Goal: Task Accomplishment & Management: Complete application form

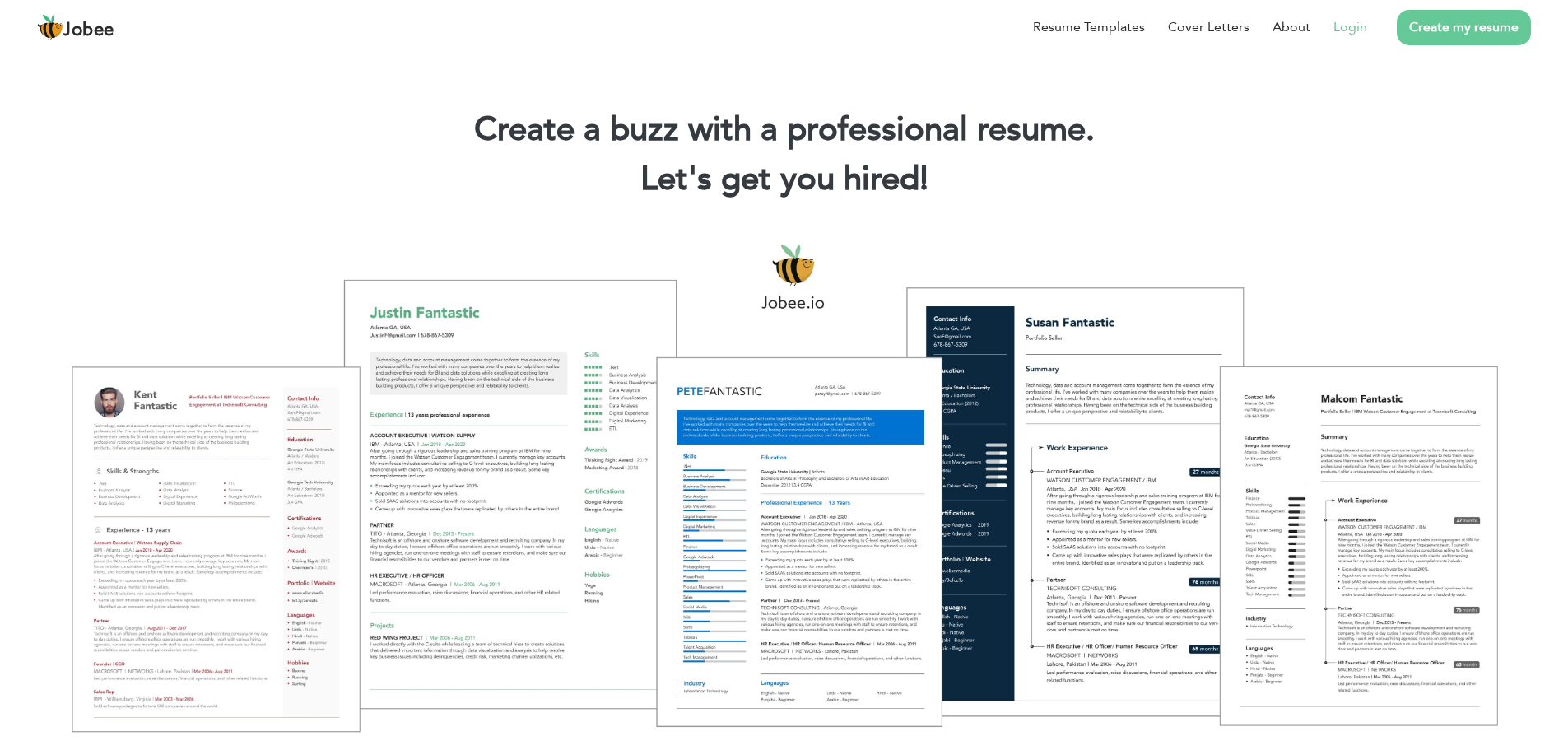
click at [1352, 30] on link "Login" at bounding box center [1350, 28] width 34 height 20
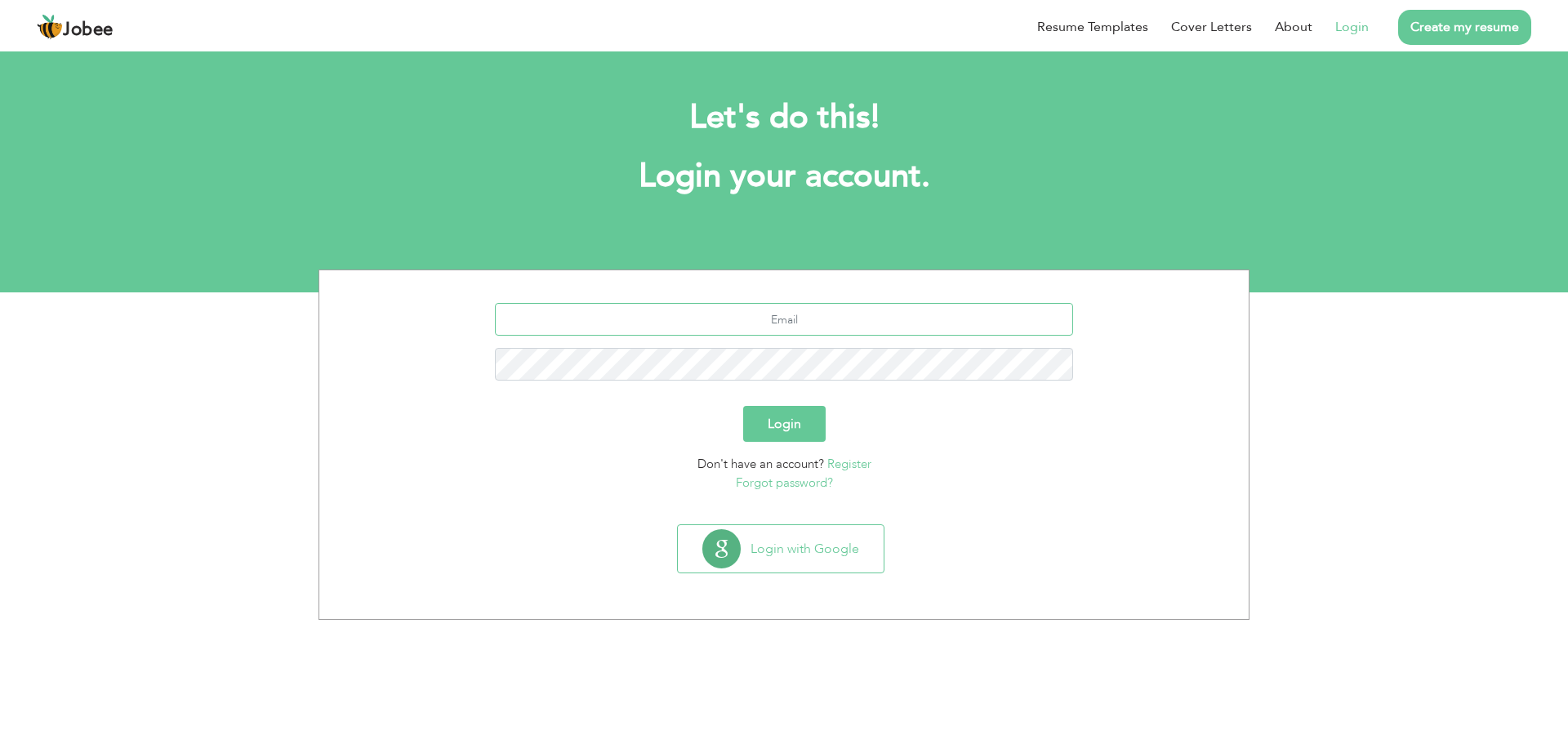
click at [893, 331] on input "text" at bounding box center [784, 320] width 579 height 33
type input "ammad.bashir@hotmail.com"
click at [779, 429] on button "Login" at bounding box center [784, 423] width 83 height 36
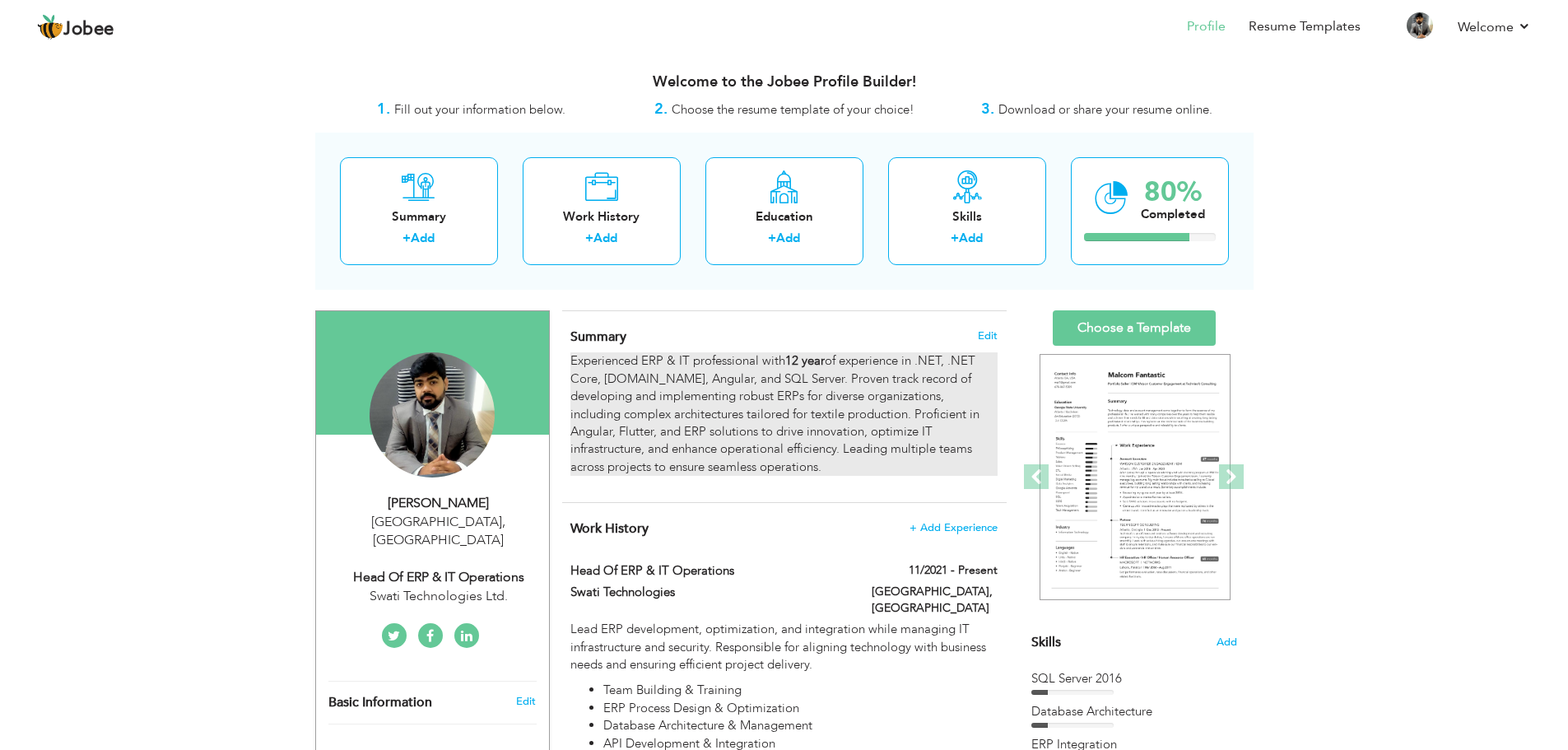
click at [816, 369] on strong "12 year" at bounding box center [804, 361] width 39 height 17
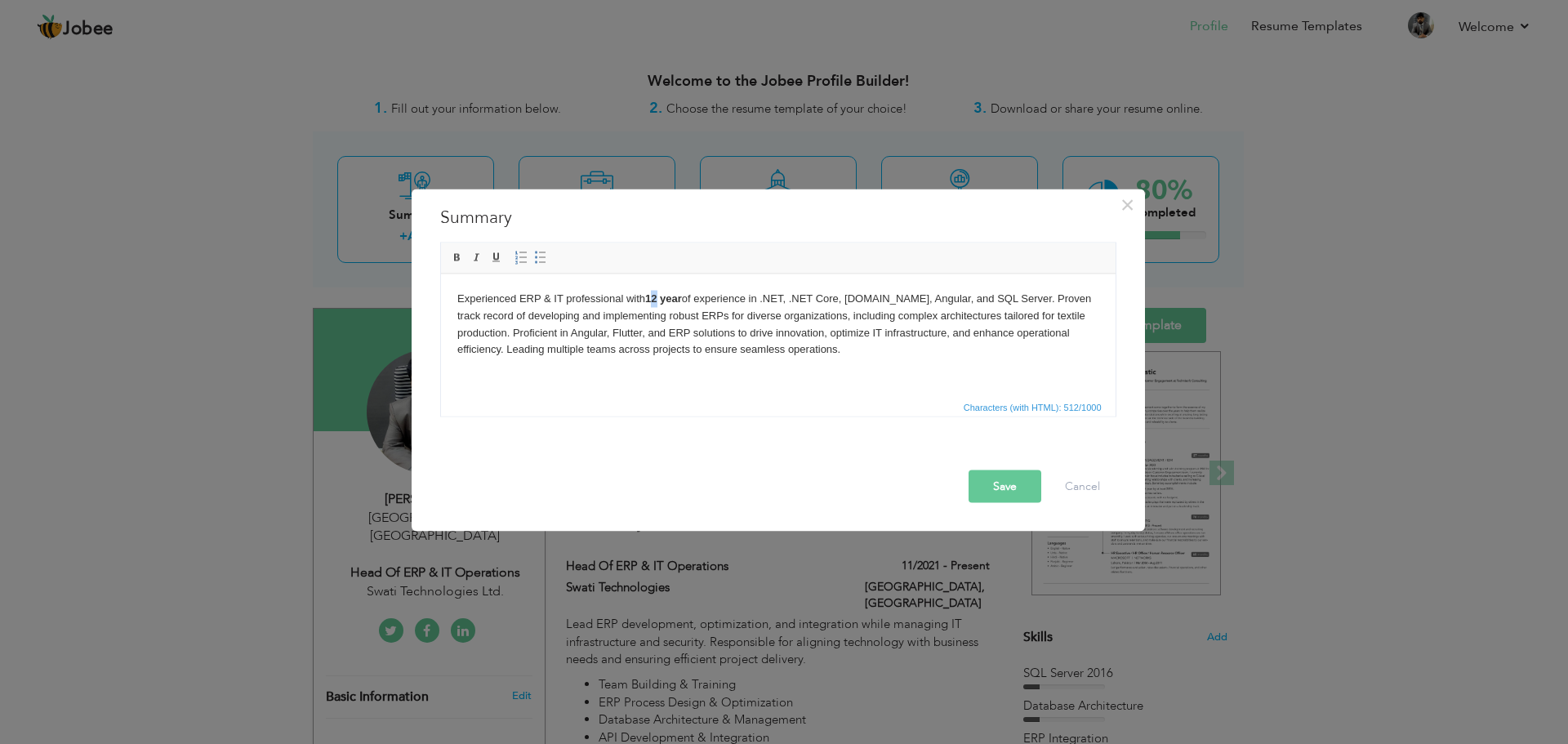
click at [655, 300] on strong "12 year" at bounding box center [662, 297] width 36 height 12
click at [989, 454] on div at bounding box center [782, 454] width 692 height 28
click at [994, 484] on button "Save" at bounding box center [1005, 485] width 73 height 33
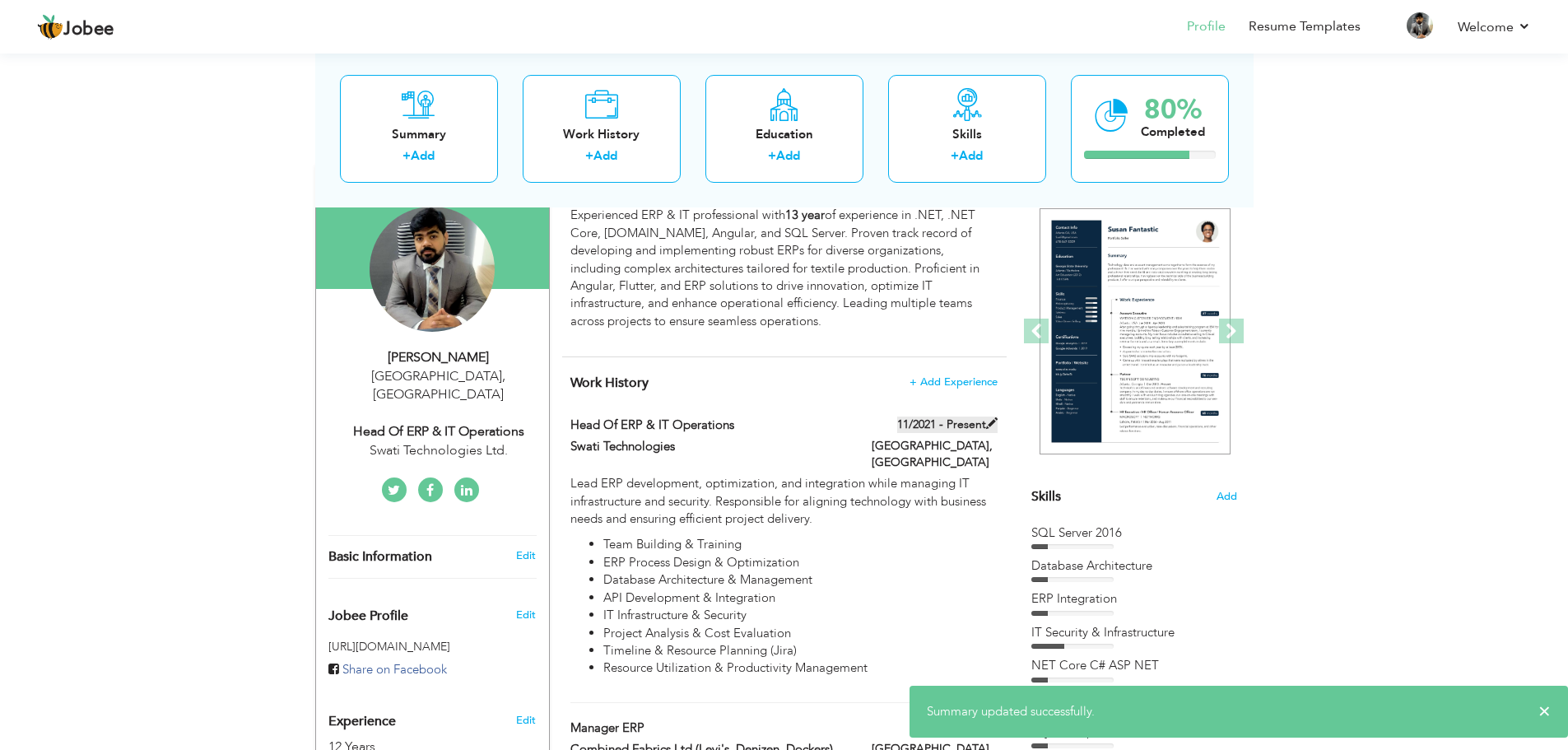
scroll to position [147, 0]
click at [991, 422] on span at bounding box center [991, 421] width 12 height 12
type input "Head of ERP & IT Operations"
type input "Swati Technologies"
type input "11/2021"
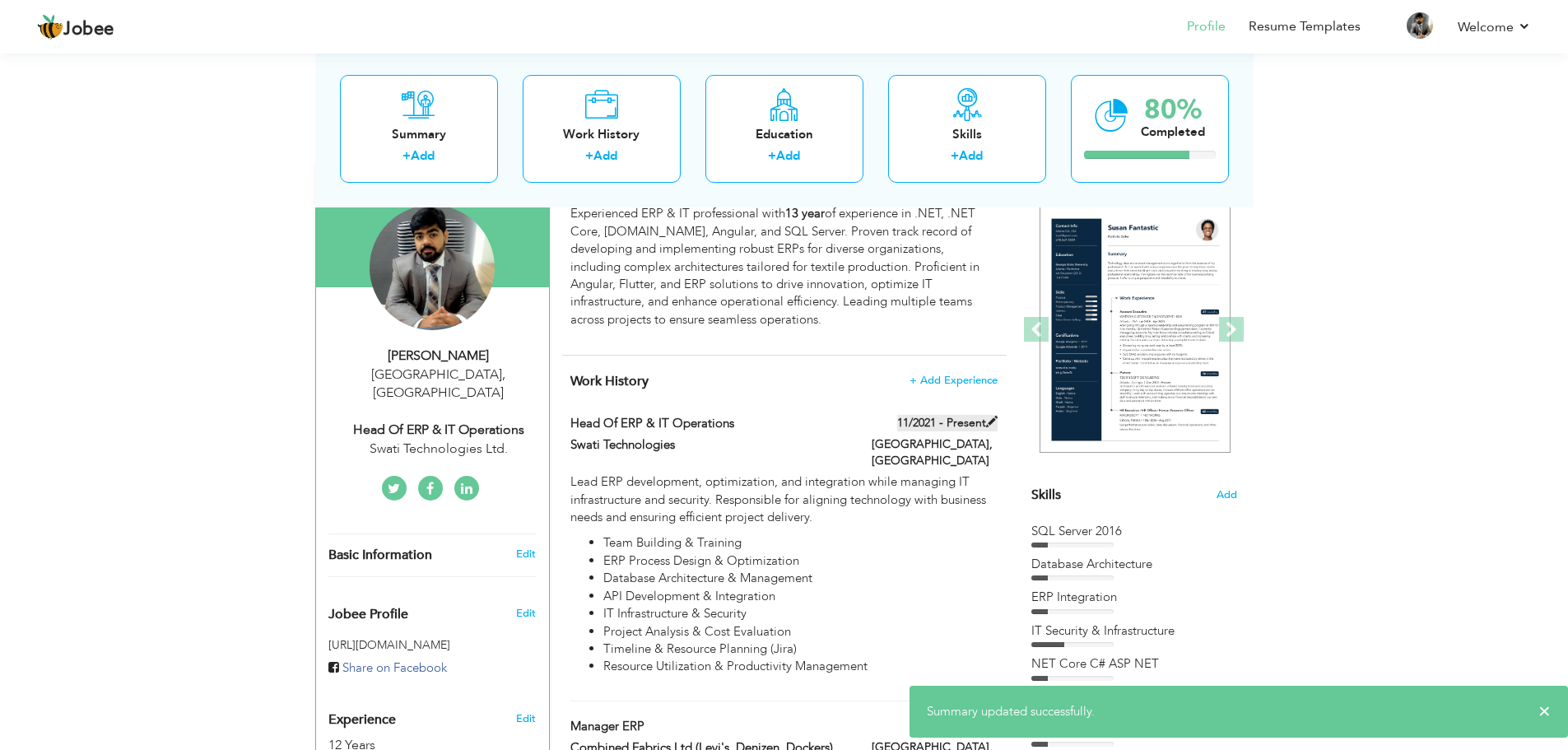
type input "[GEOGRAPHIC_DATA]"
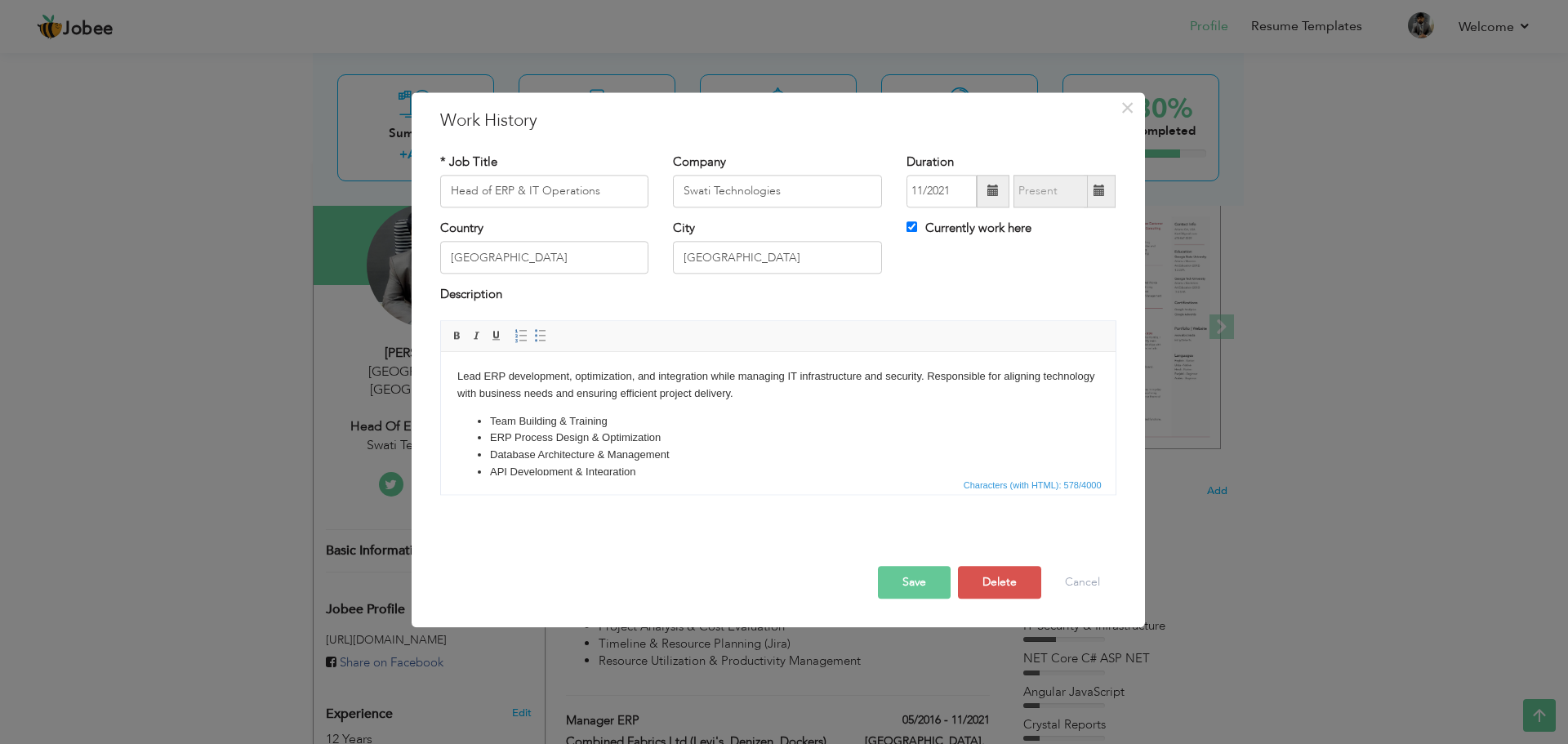
click at [926, 230] on label "Currently work here" at bounding box center [968, 228] width 125 height 17
click at [917, 230] on input "Currently work here" at bounding box center [912, 227] width 11 height 11
checkbox input "false"
click at [1072, 190] on input "09/2025" at bounding box center [1050, 191] width 75 height 33
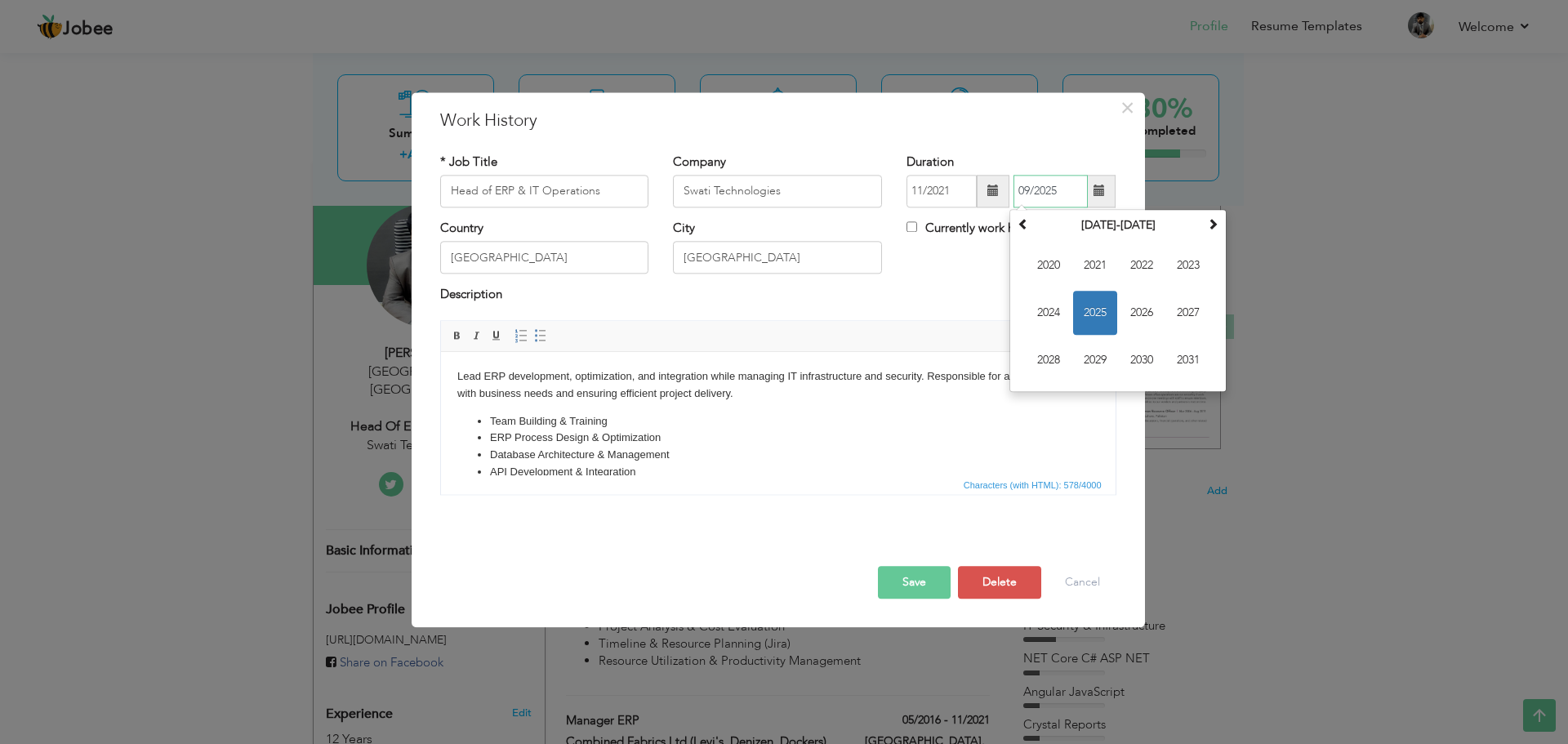
click at [1093, 310] on span "2025" at bounding box center [1095, 312] width 44 height 44
click at [1056, 311] on span "May" at bounding box center [1049, 312] width 44 height 44
type input "05/2025"
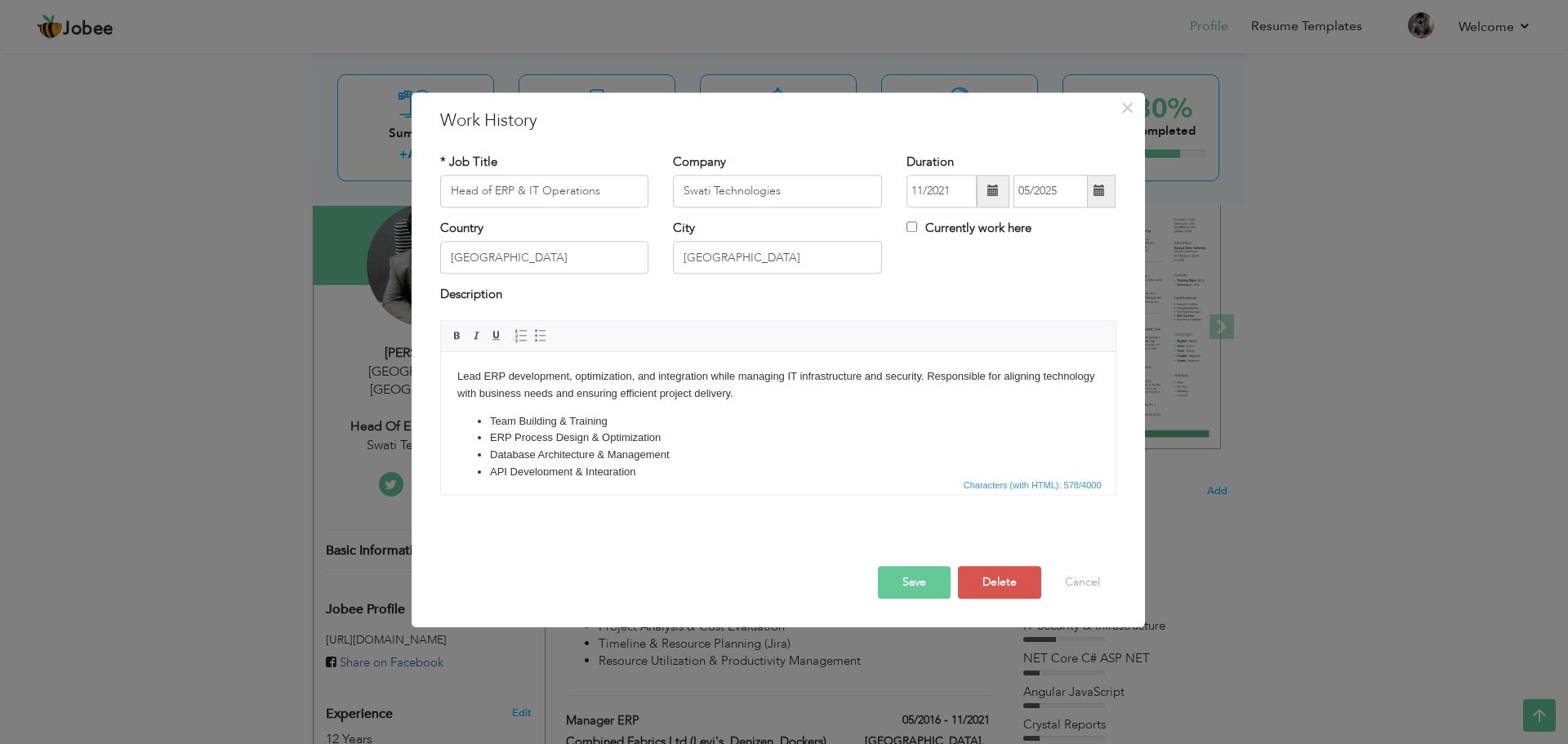
click at [927, 578] on button "Save" at bounding box center [915, 582] width 73 height 33
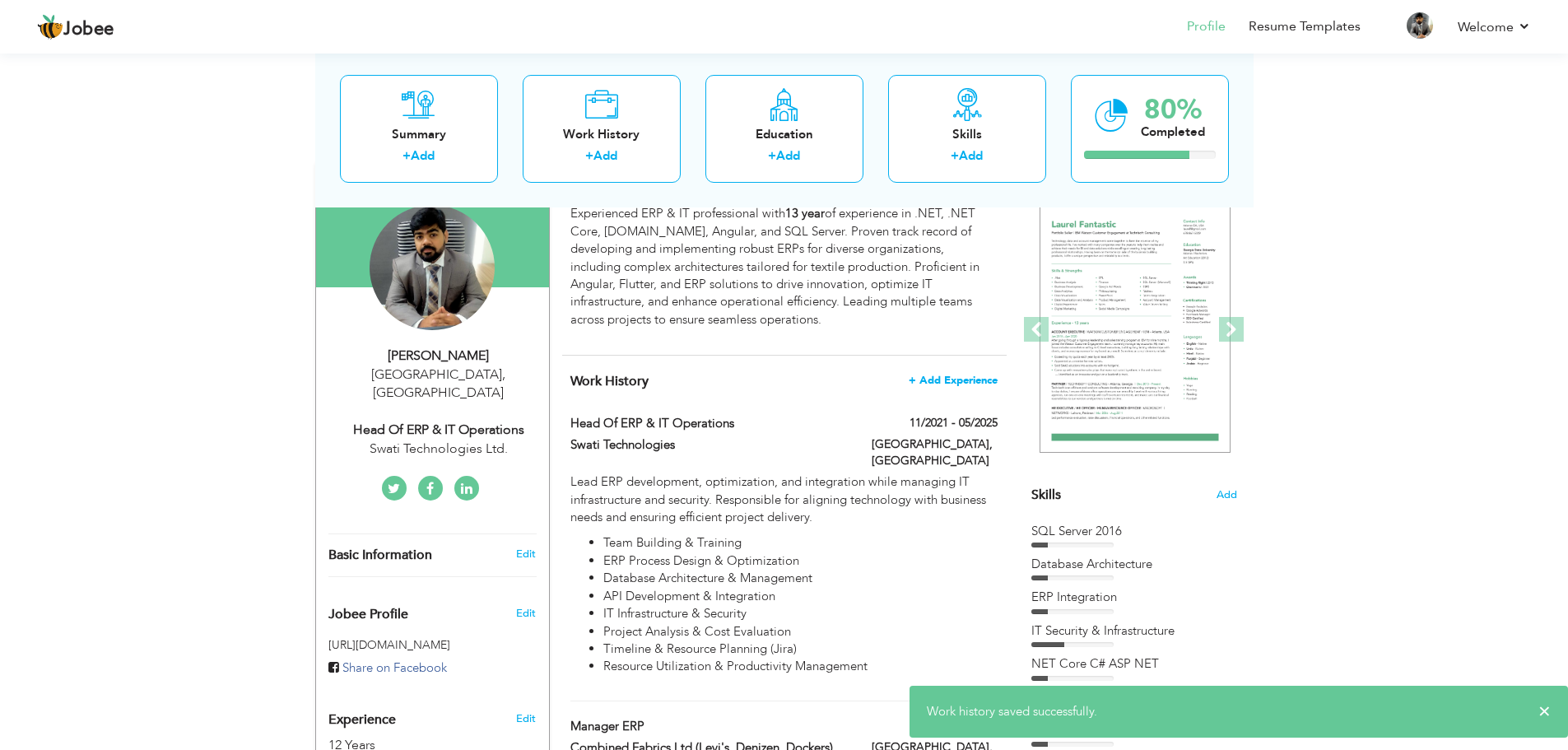
click at [979, 377] on span "+ Add Experience" at bounding box center [953, 380] width 89 height 12
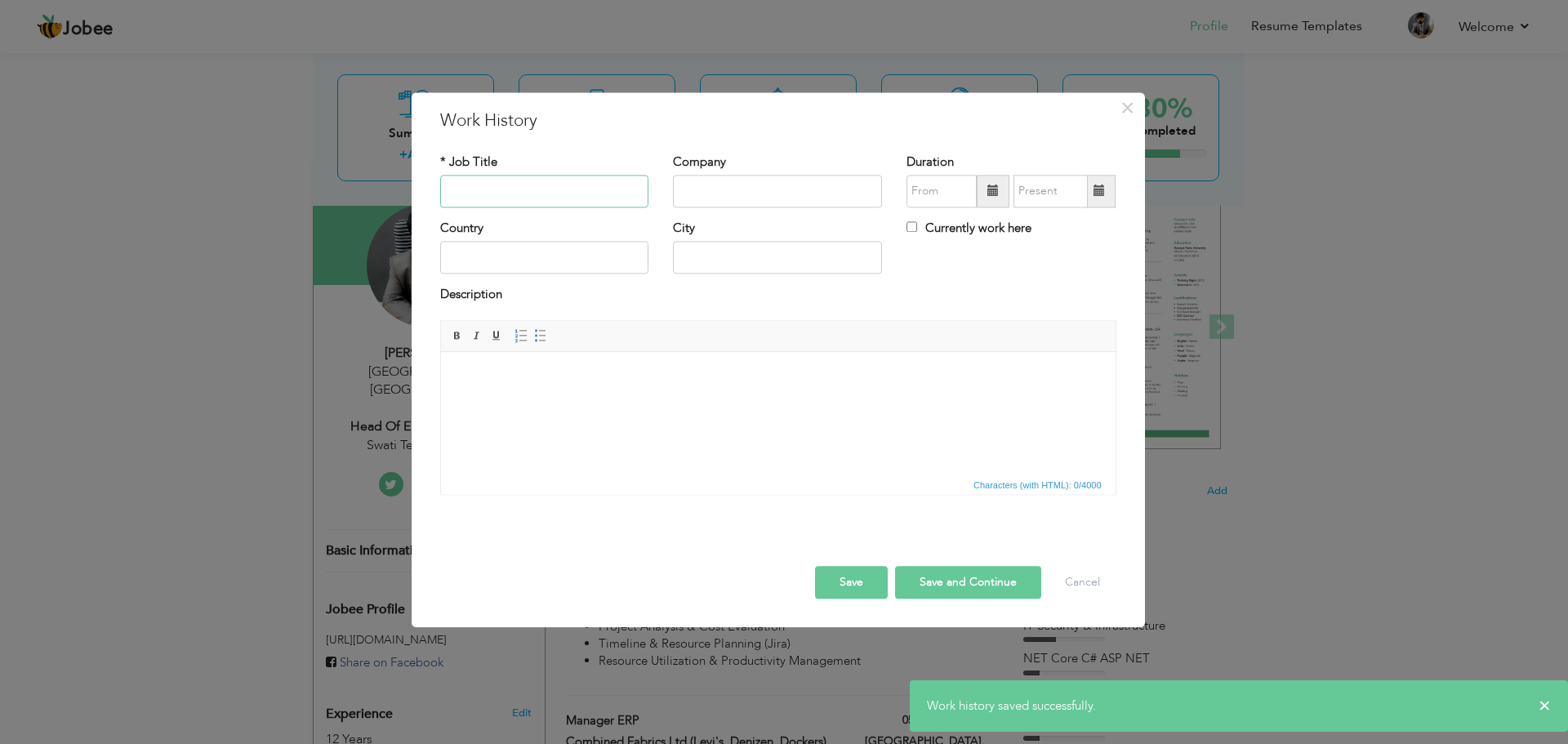
click at [516, 198] on input "text" at bounding box center [544, 191] width 209 height 33
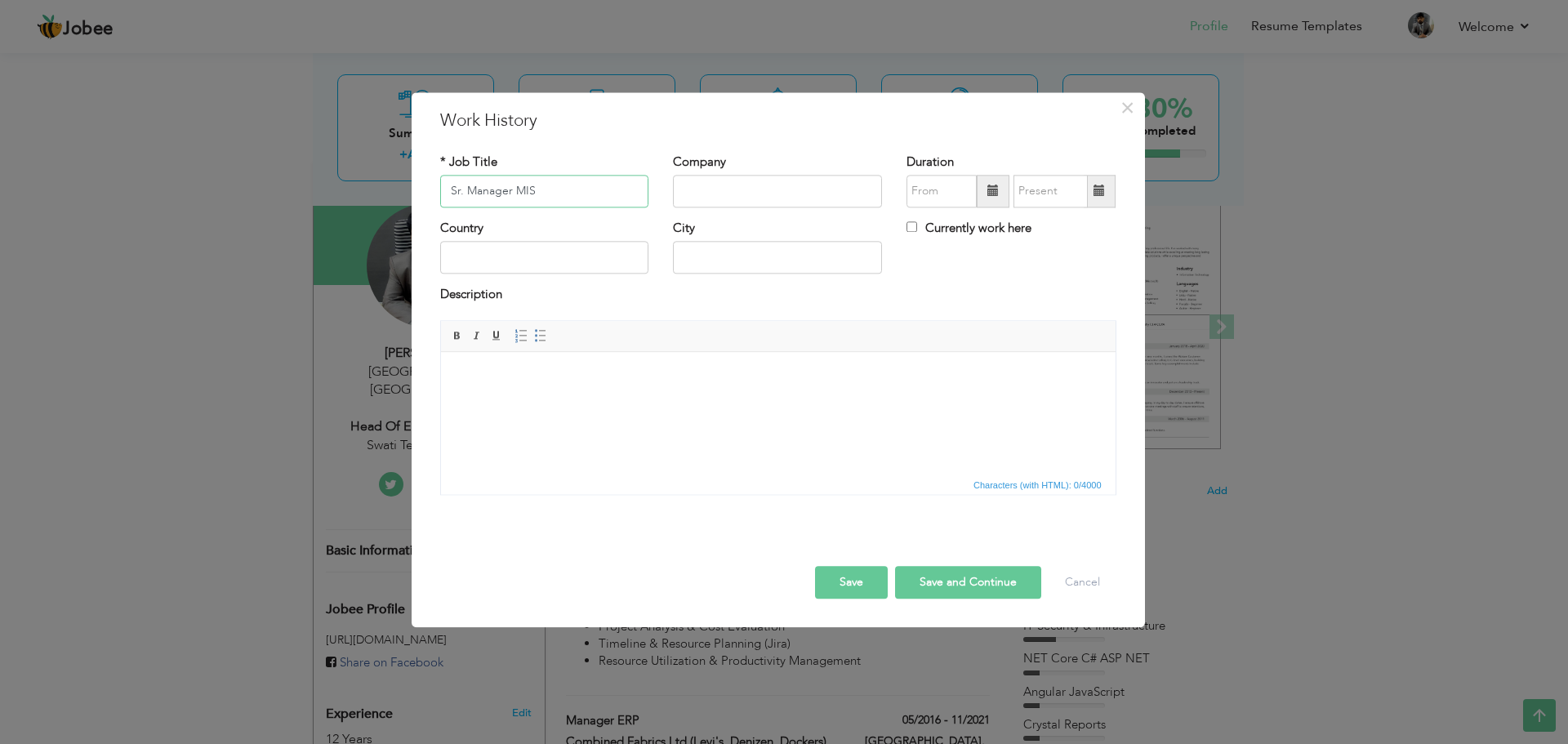
type input "Sr. Manager MIS"
type input "Taiga Apparel"
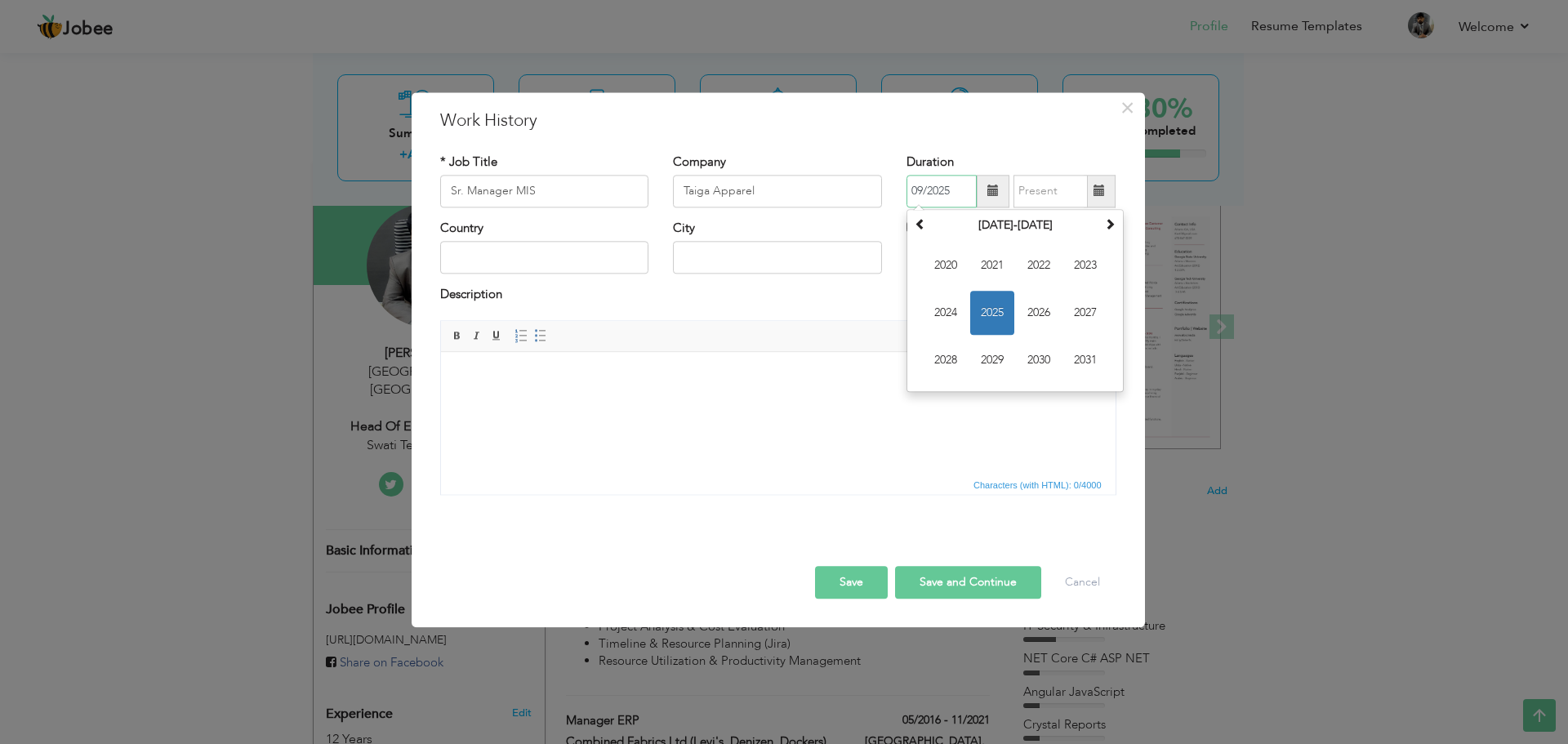
click at [983, 316] on span "2025" at bounding box center [992, 312] width 44 height 44
click at [962, 316] on span "May" at bounding box center [946, 312] width 44 height 44
type input "05/2025"
click at [913, 229] on input "Currently work here" at bounding box center [912, 227] width 11 height 11
checkbox input "true"
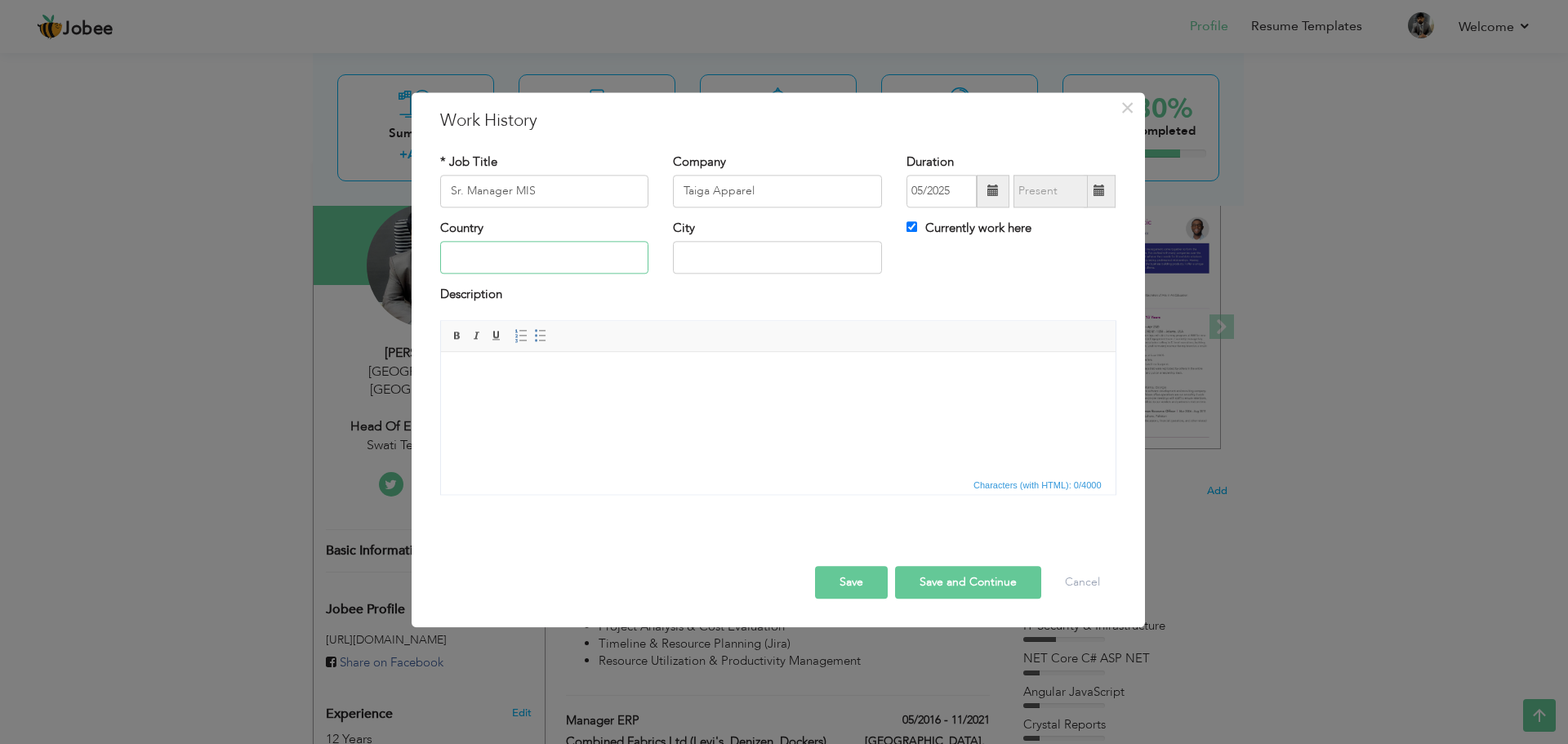
click at [570, 259] on input "text" at bounding box center [544, 258] width 209 height 33
type input "[GEOGRAPHIC_DATA]"
type input "LAHORE"
click at [717, 402] on html at bounding box center [777, 376] width 674 height 50
click at [954, 584] on button "Save and Continue" at bounding box center [968, 582] width 146 height 33
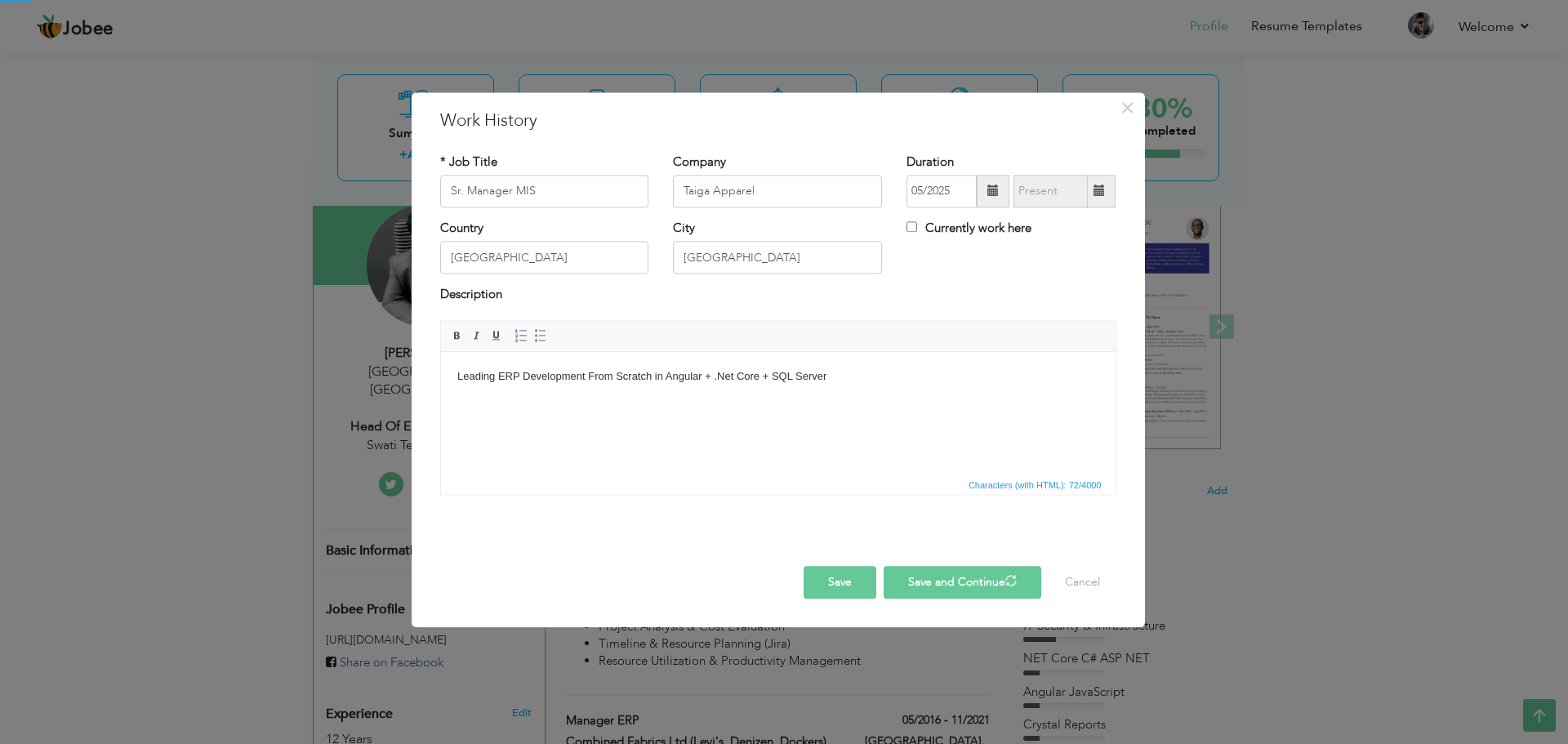
checkbox input "false"
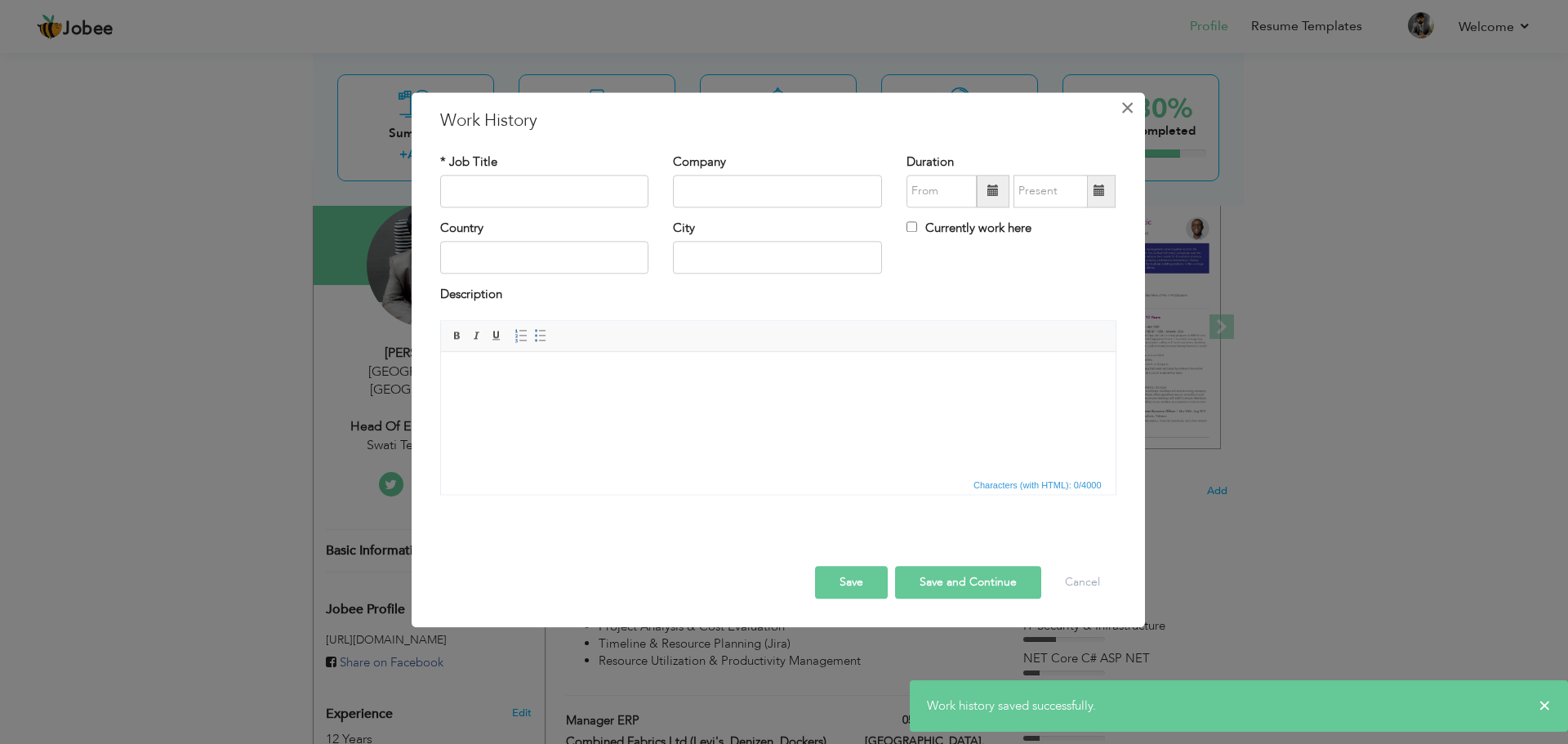
click at [1130, 116] on span "×" at bounding box center [1127, 107] width 14 height 29
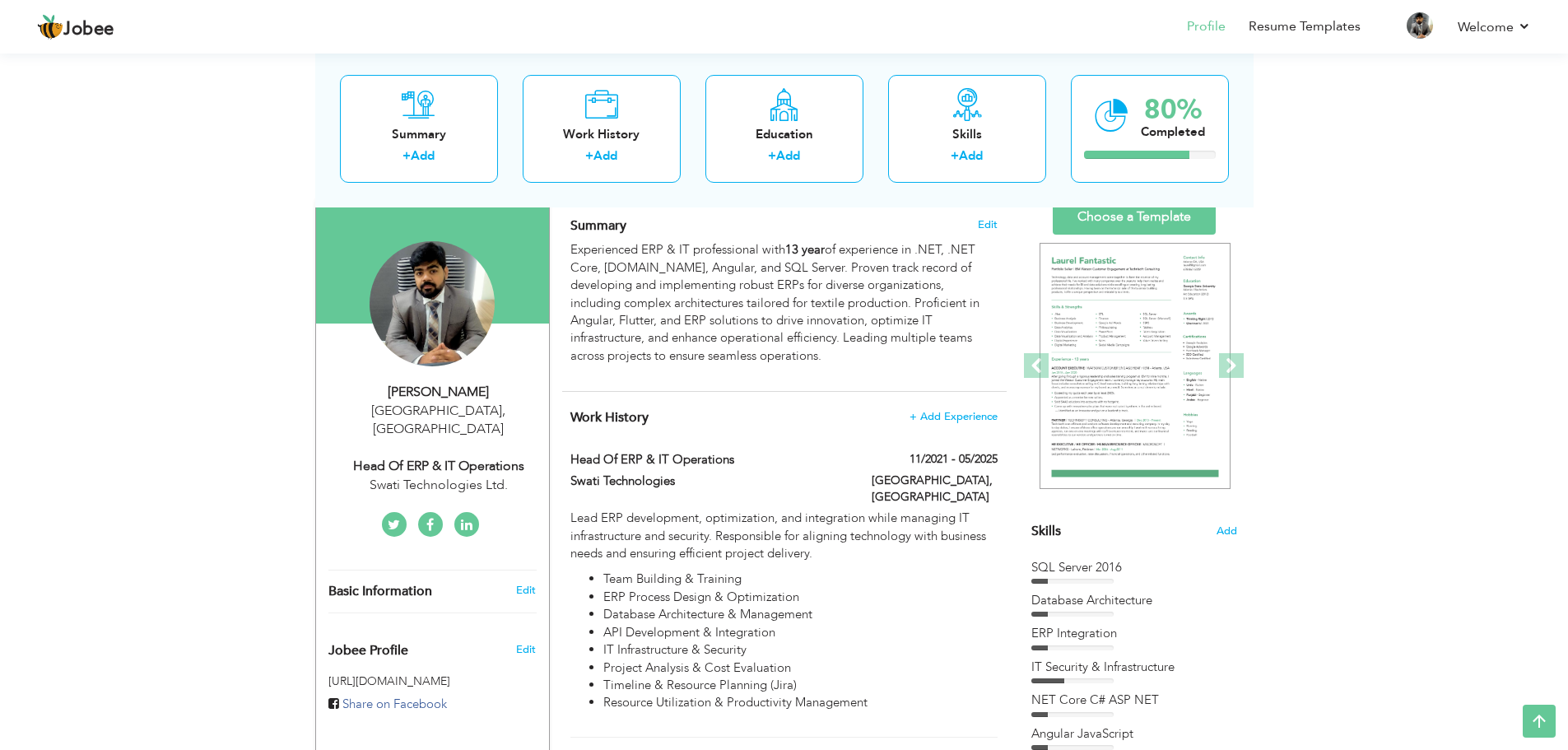
scroll to position [110, 0]
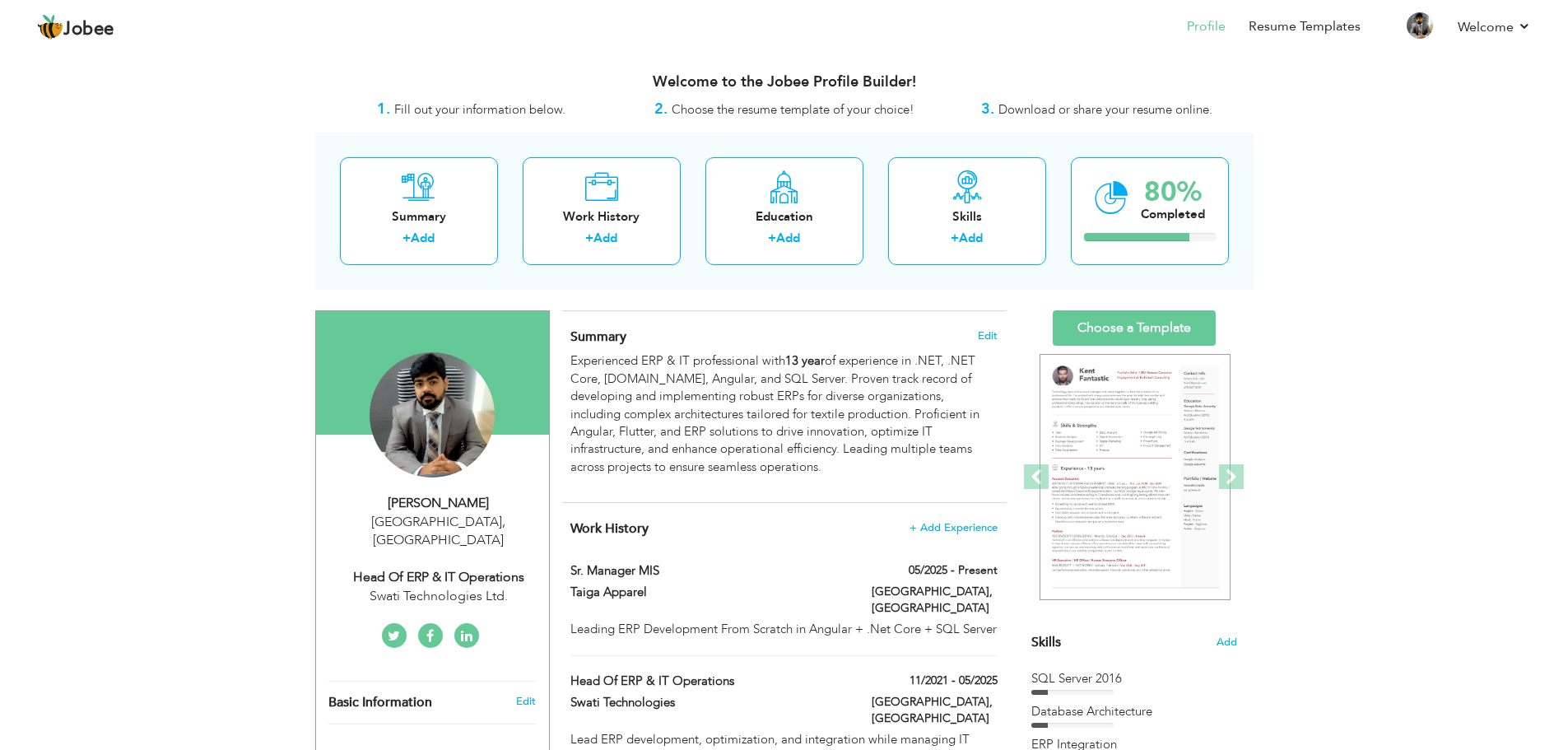
click at [406, 567] on div "Head of ERP & IT Operations" at bounding box center [439, 576] width 220 height 19
type input "Ammad"
type input "Bashir"
type input "03227128250"
select select "number:166"
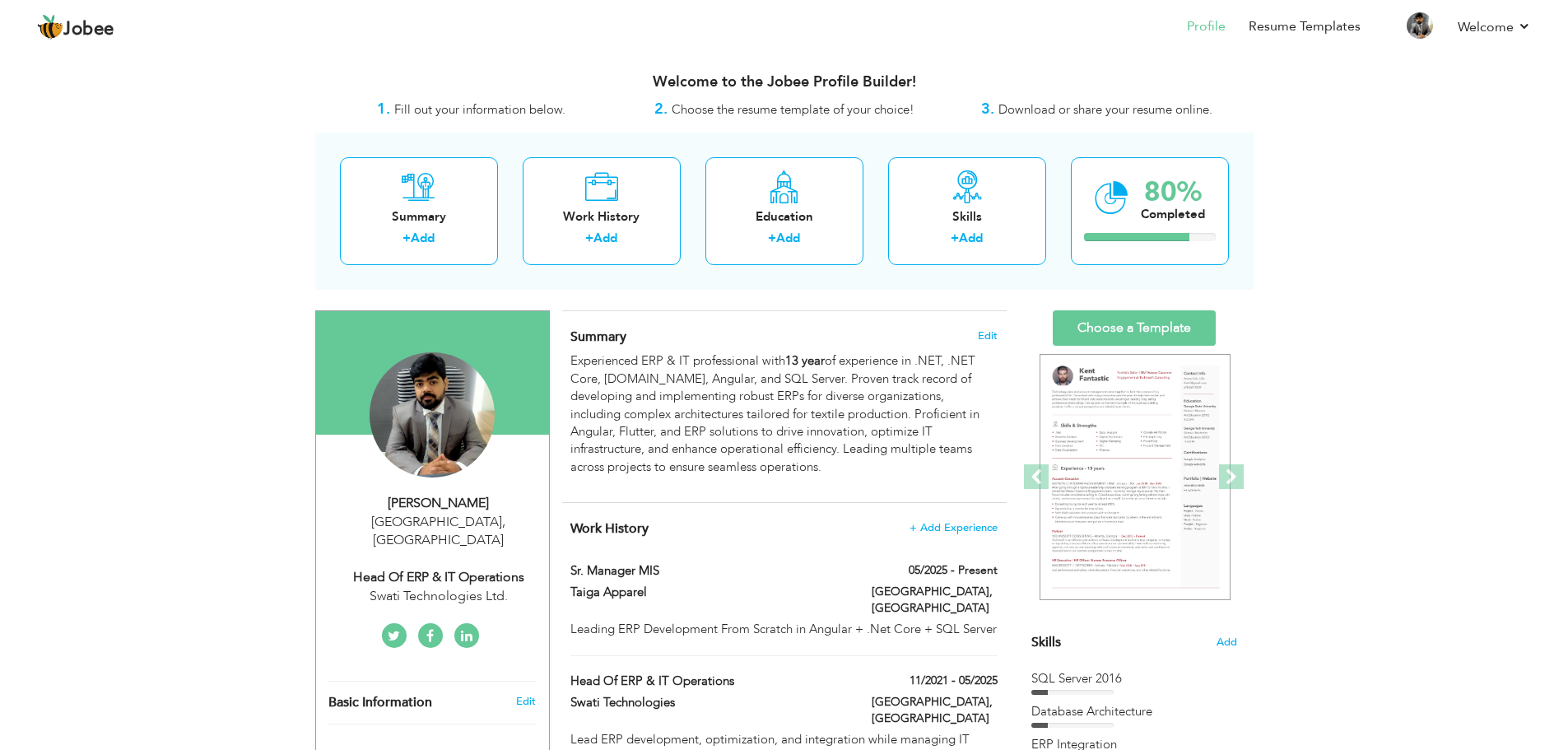
type input "Lahore"
select select "number:14"
type input "Swati Technologies Ltd."
type input "Head of ERP & IT Operations"
type input "www.linkedin.com/in/ammad-bashir-27bb8574"
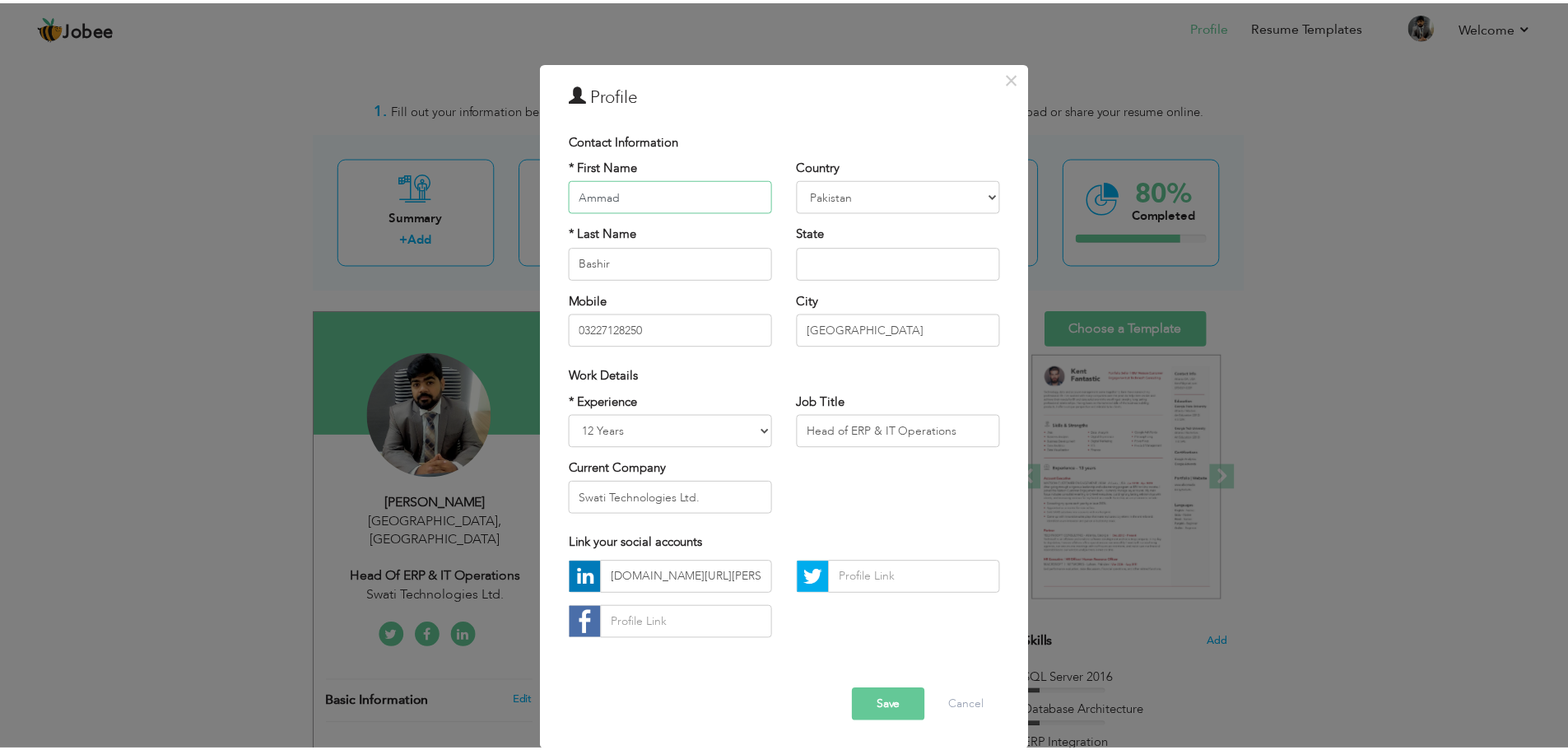
scroll to position [15, 0]
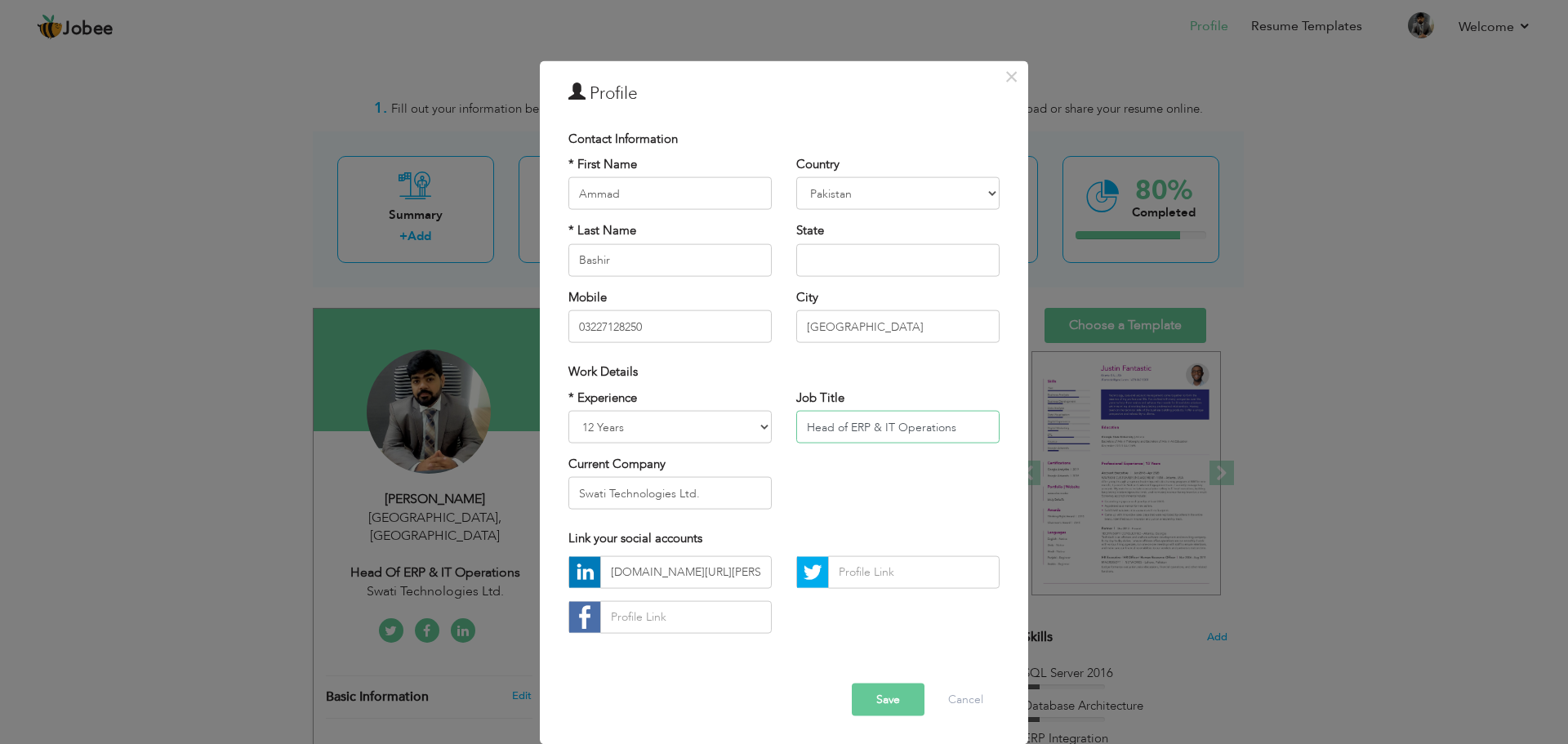
drag, startPoint x: 802, startPoint y: 426, endPoint x: 1033, endPoint y: 449, distance: 232.1
click at [1033, 449] on div "× Profile Contact Information * First Name Ammad * Last Name Bashir" at bounding box center [784, 372] width 1568 height 744
type input "Sr. Manager ERP"
click at [681, 498] on input "Swati Technologies Ltd." at bounding box center [670, 493] width 203 height 33
type input "Taiga Apparel"
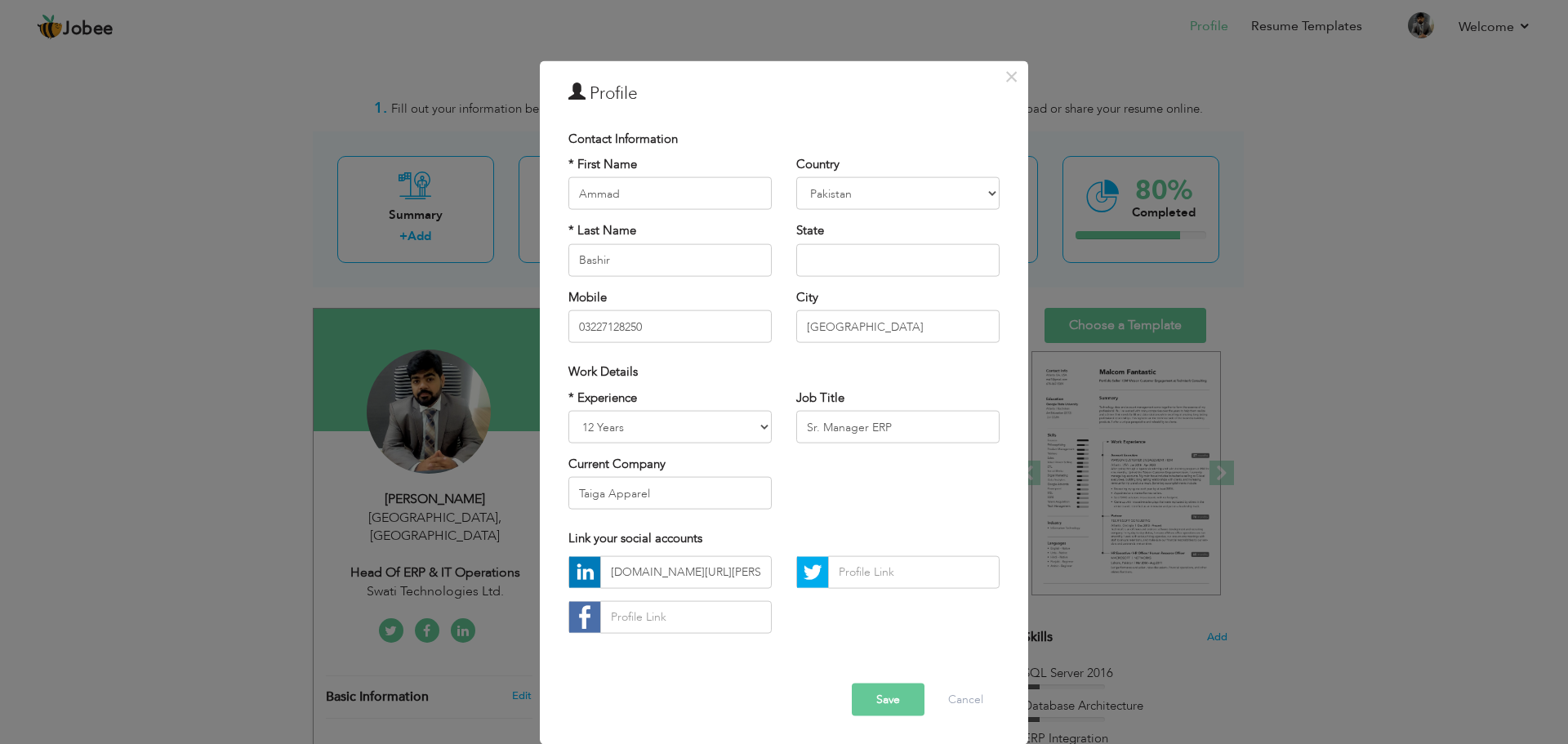
click at [890, 697] on button "Save" at bounding box center [888, 698] width 73 height 33
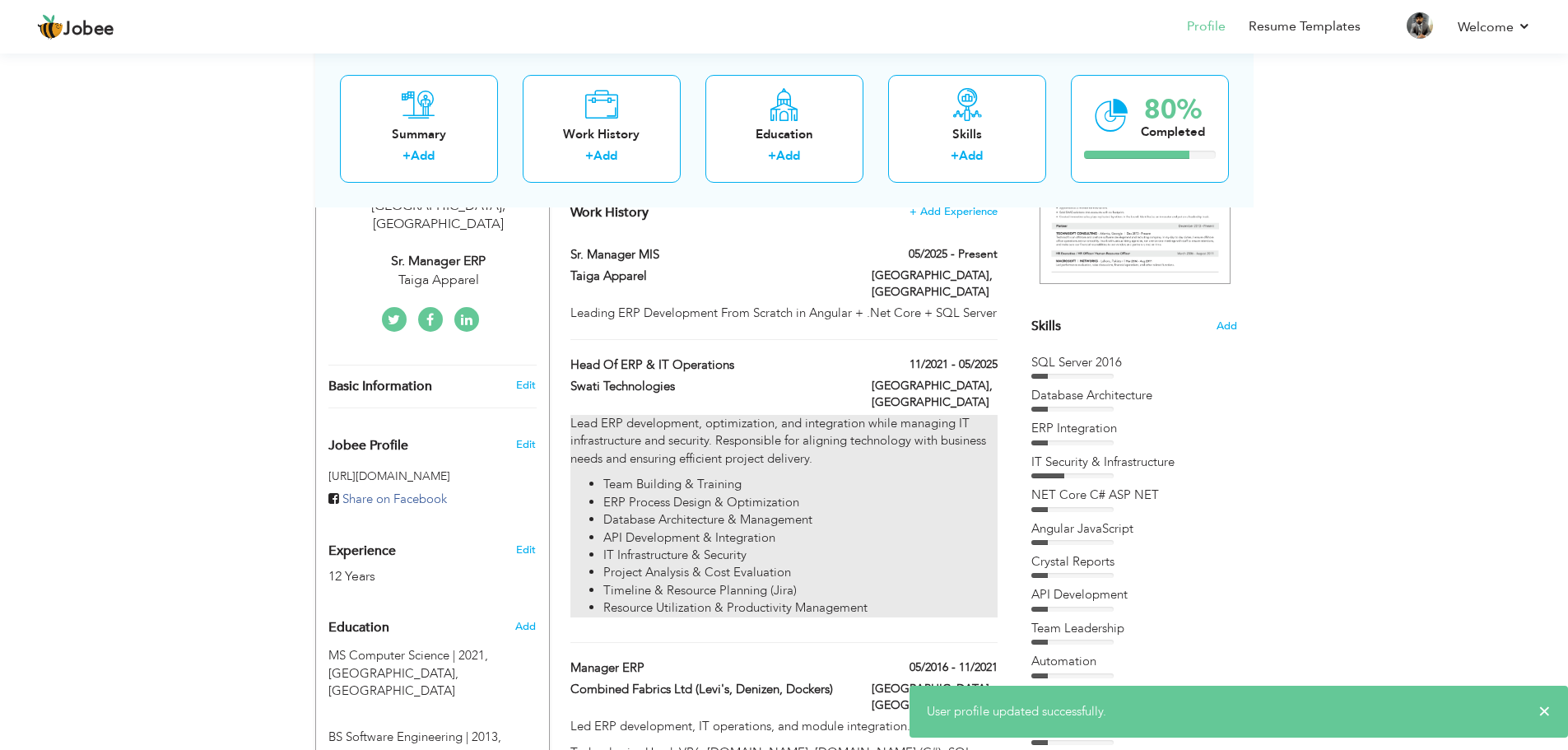
scroll to position [317, 0]
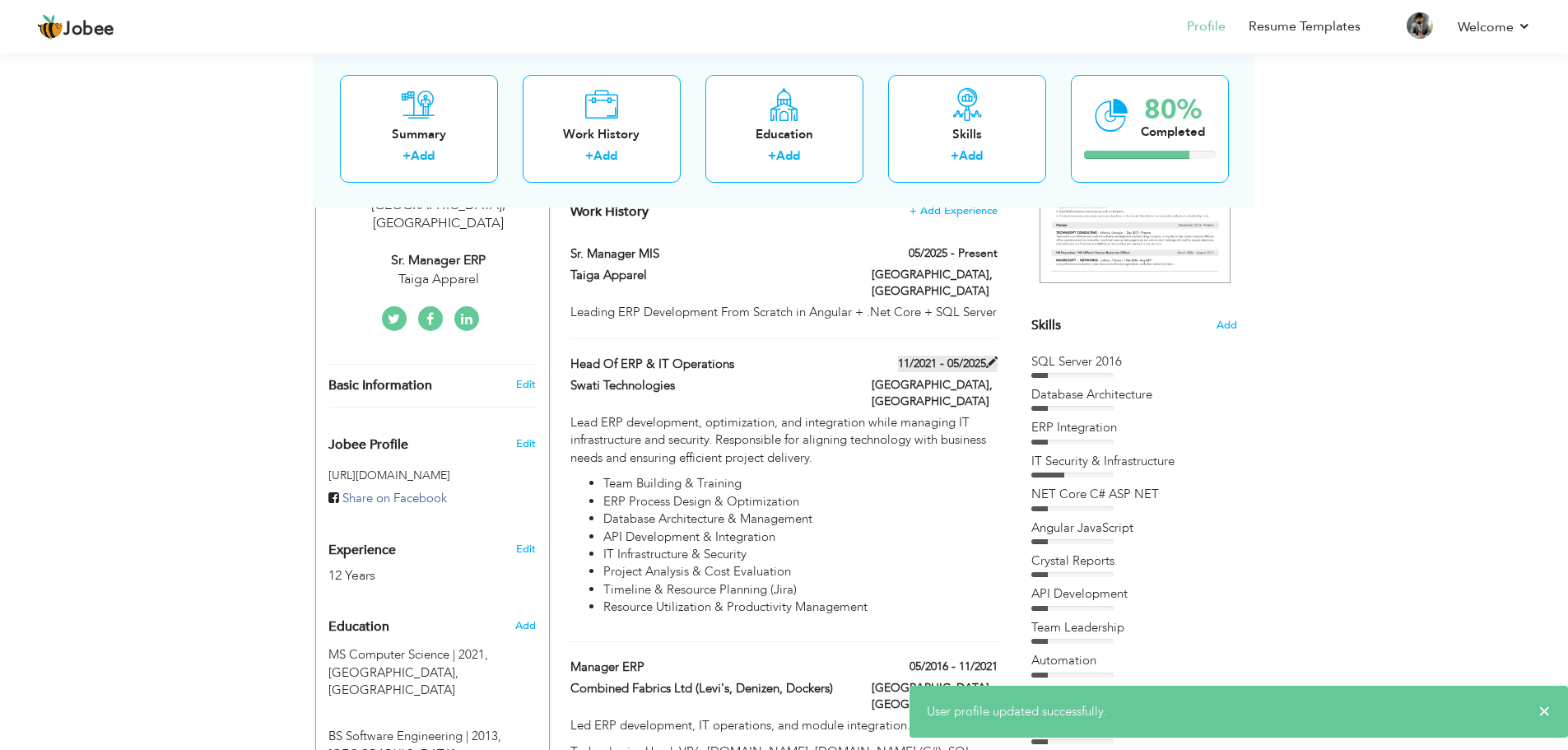
click at [988, 356] on span at bounding box center [991, 362] width 12 height 12
type input "Head of ERP & IT Operations"
type input "Swati Technologies"
type input "11/2021"
type input "05/2025"
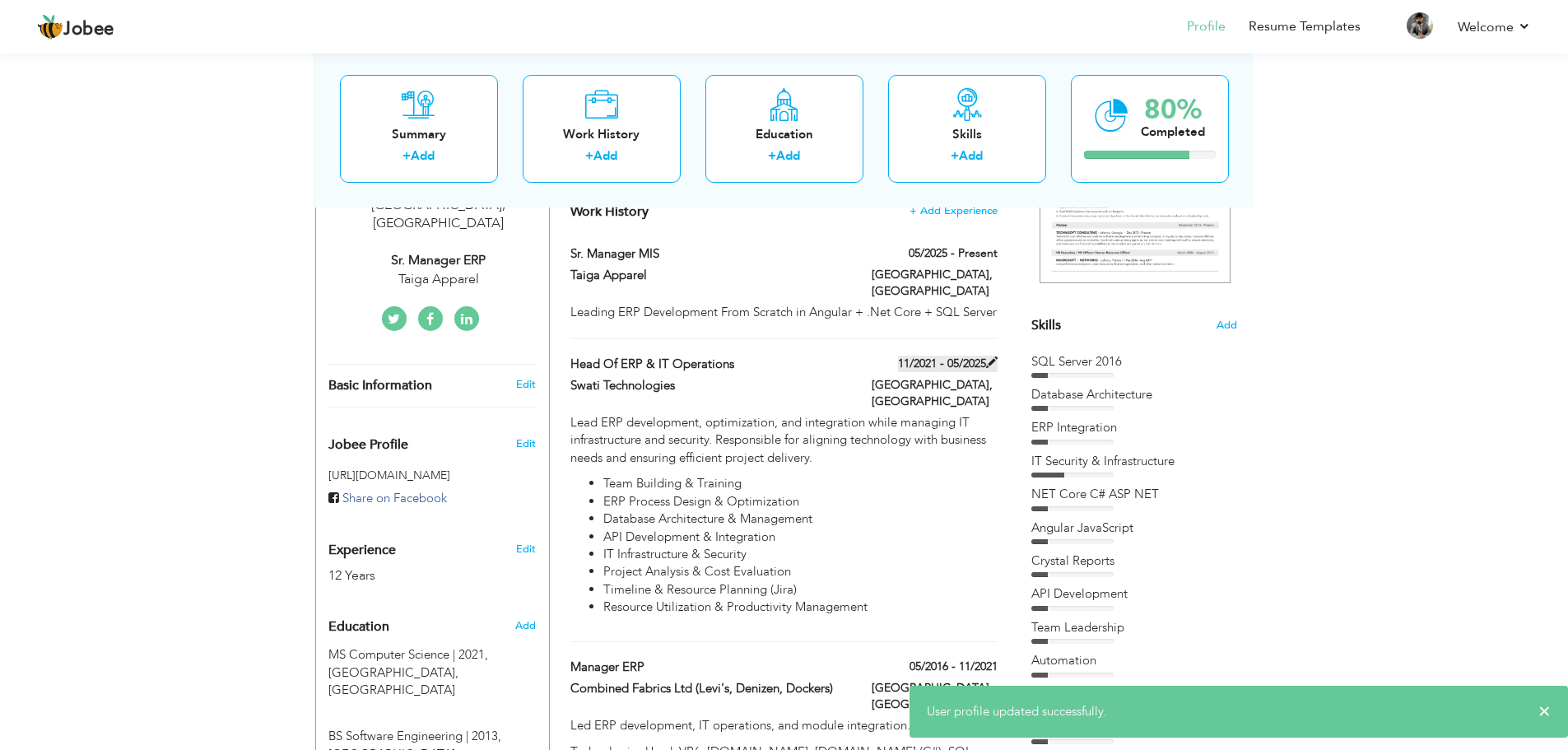
type input "[GEOGRAPHIC_DATA]"
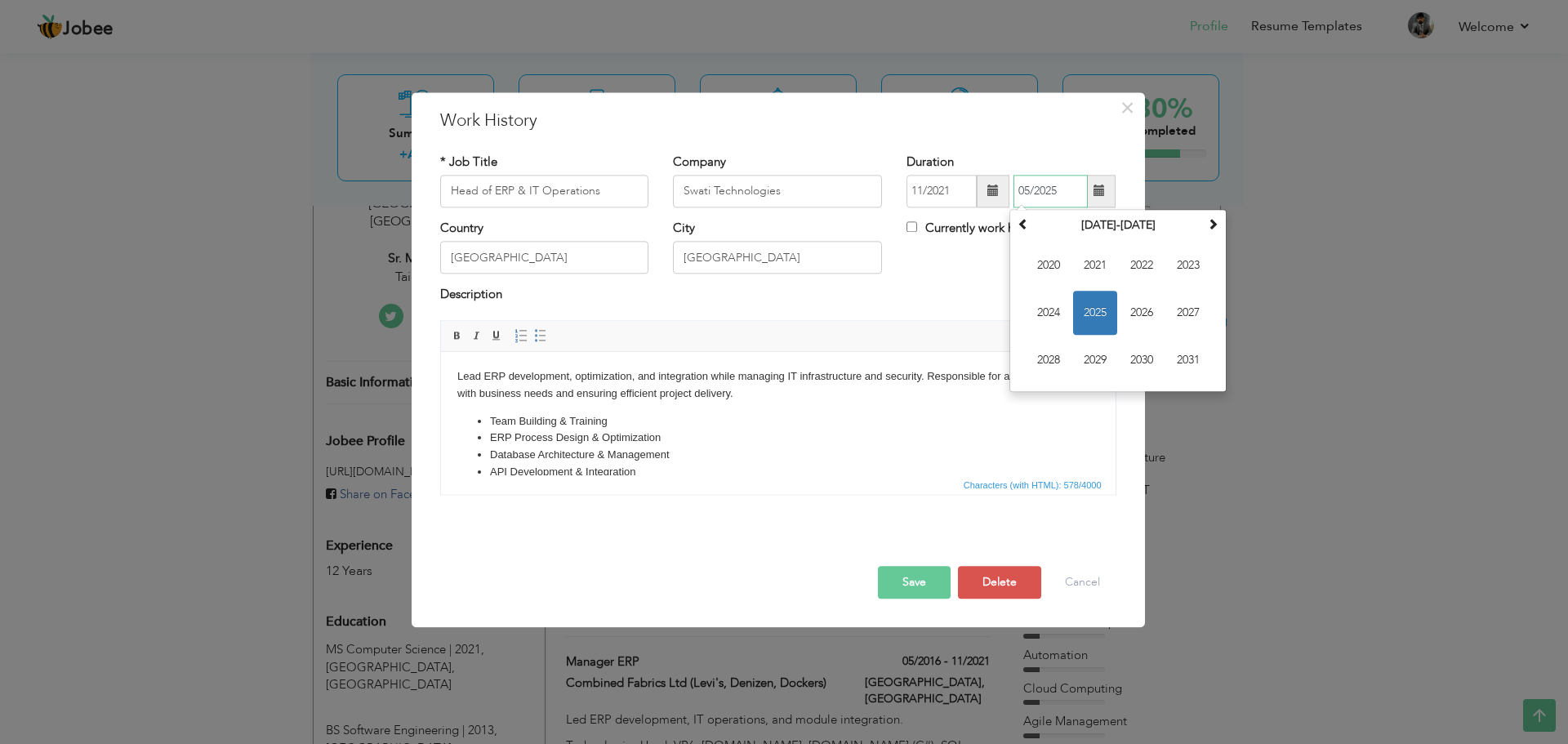
click at [1045, 190] on input "05/2025" at bounding box center [1050, 191] width 75 height 33
click at [1097, 311] on span "2025" at bounding box center [1095, 312] width 44 height 44
click at [1184, 264] on span "Apr" at bounding box center [1188, 265] width 44 height 44
type input "04/2025"
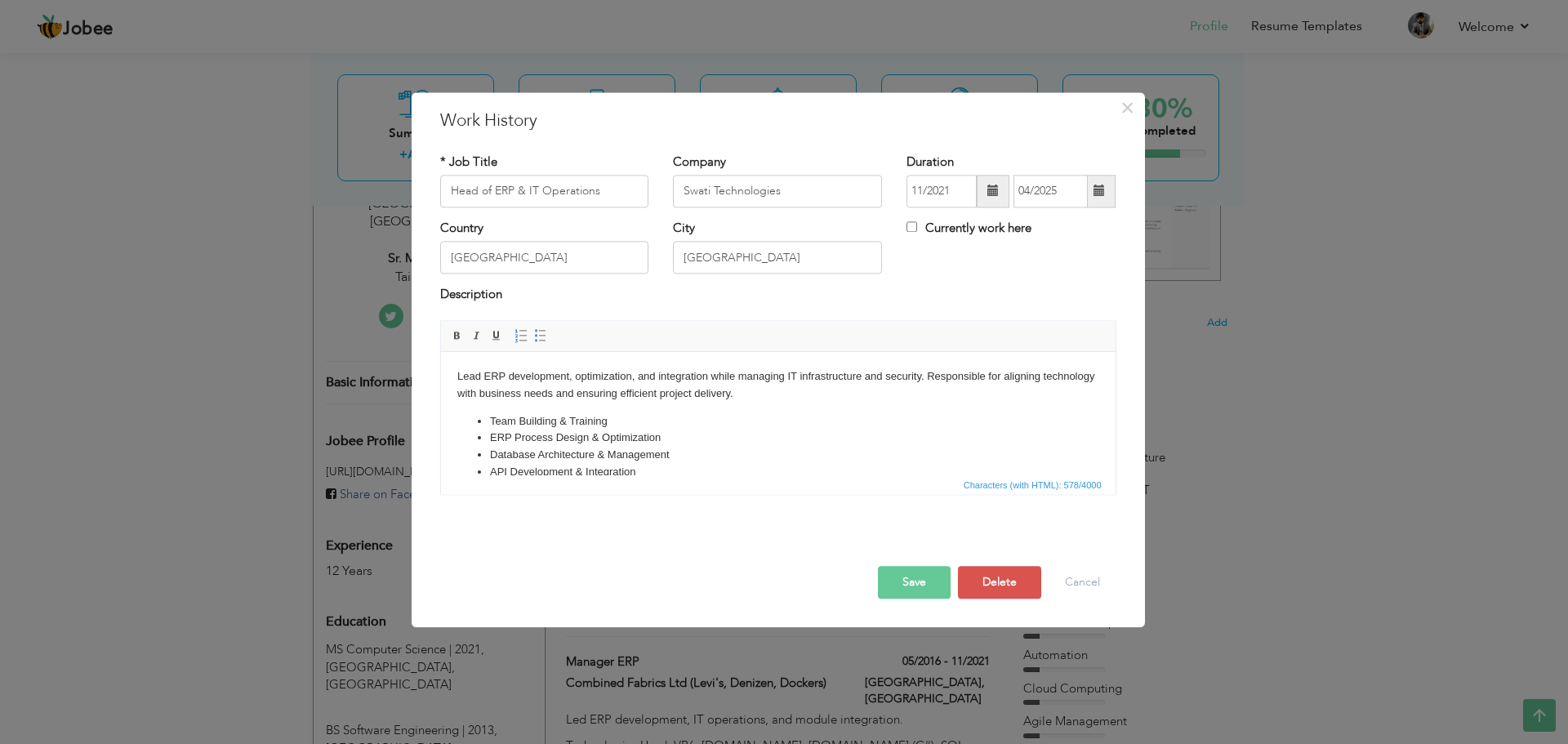
click at [925, 577] on button "Save" at bounding box center [915, 582] width 73 height 33
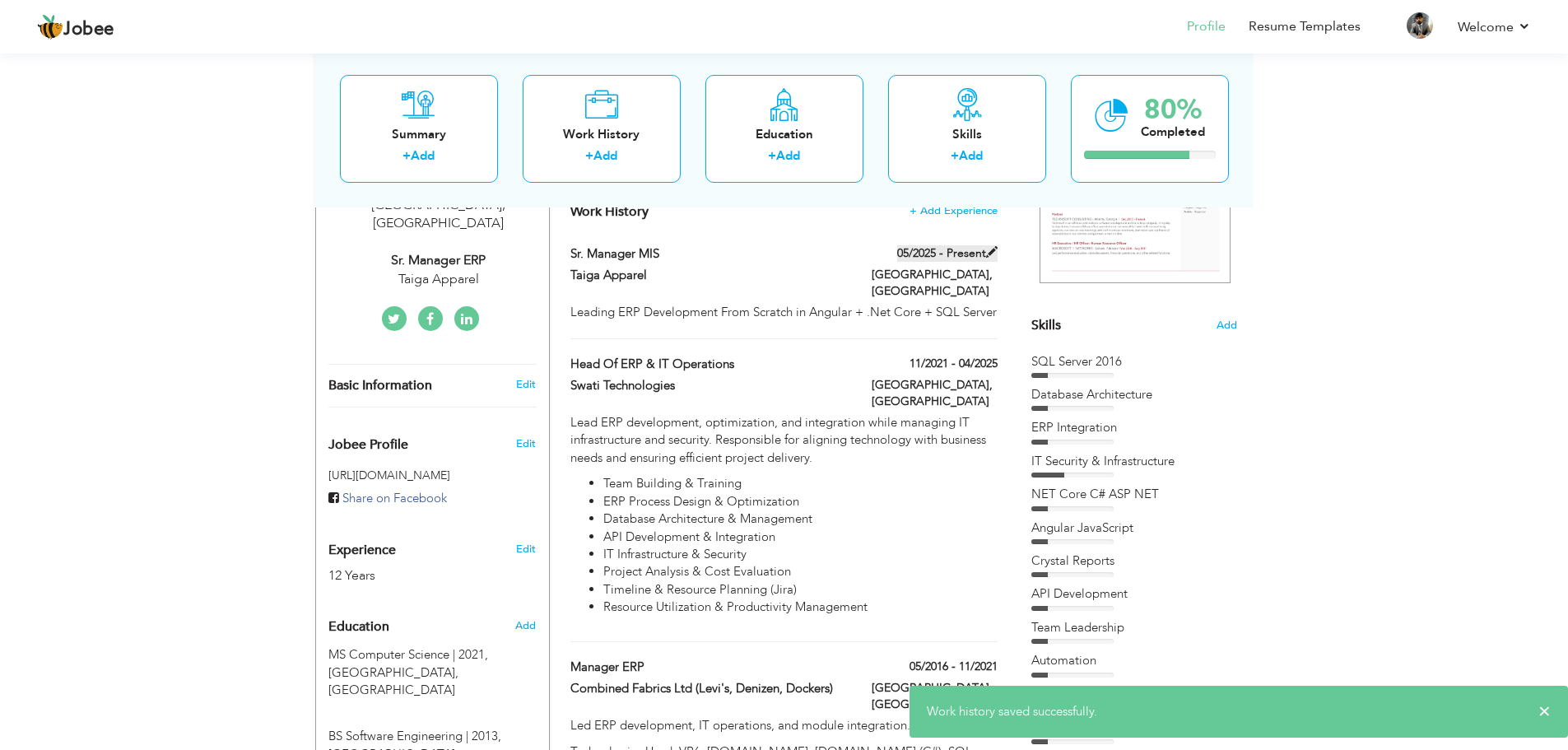
click at [989, 250] on span at bounding box center [991, 252] width 12 height 12
type input "Sr. Manager MIS"
type input "Taiga Apparel"
type input "05/2025"
type input "[GEOGRAPHIC_DATA]"
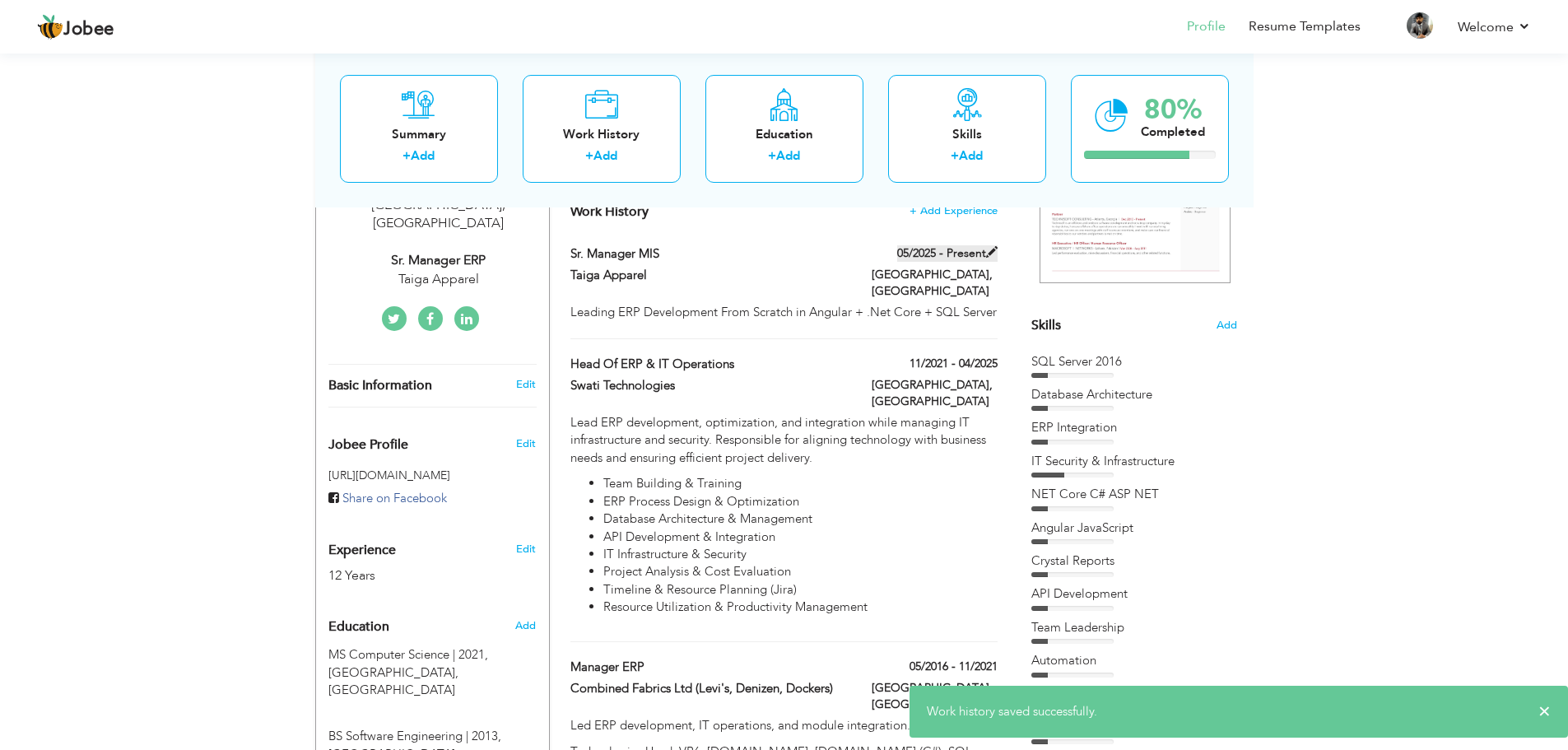
checkbox input "true"
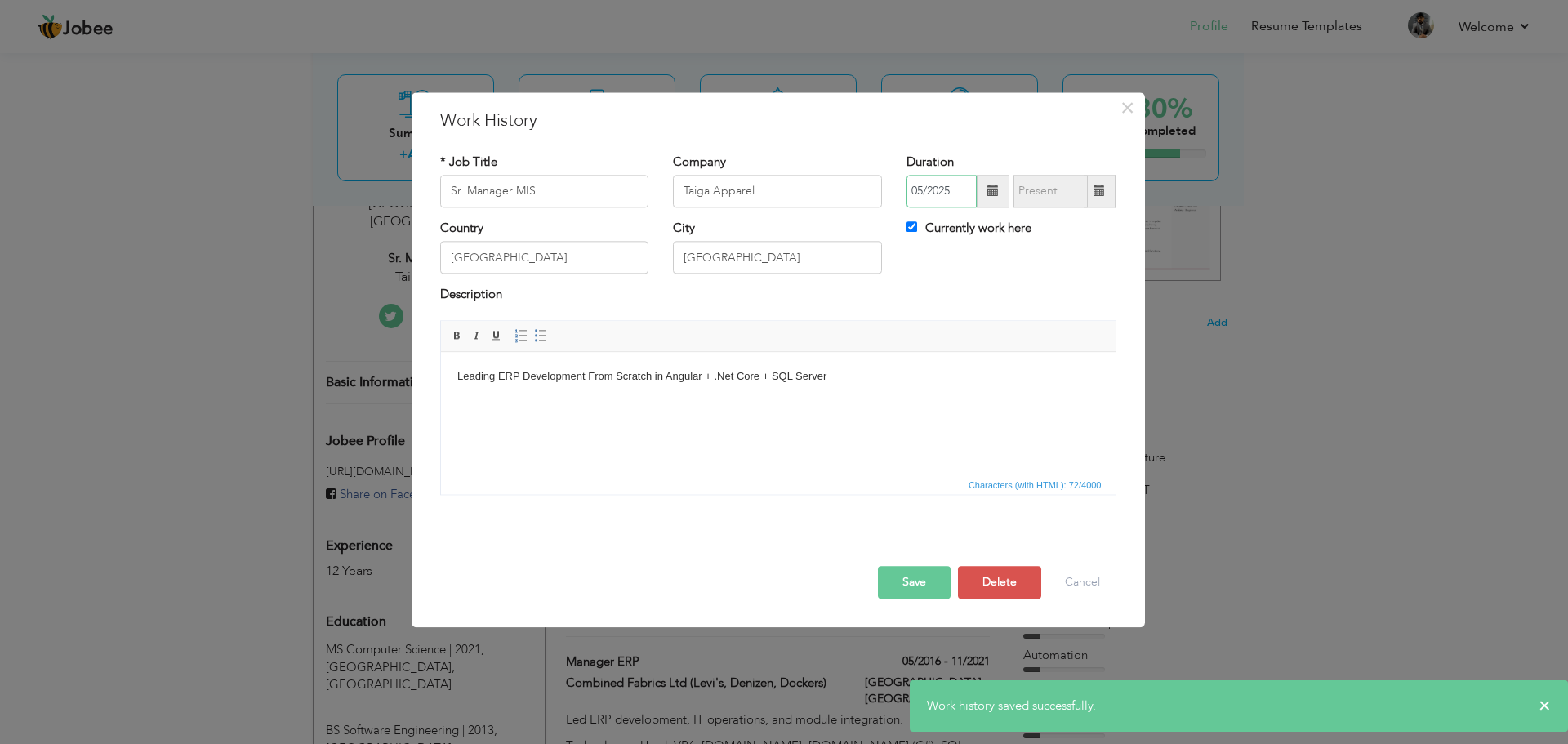
click at [958, 197] on input "05/2025" at bounding box center [941, 191] width 70 height 33
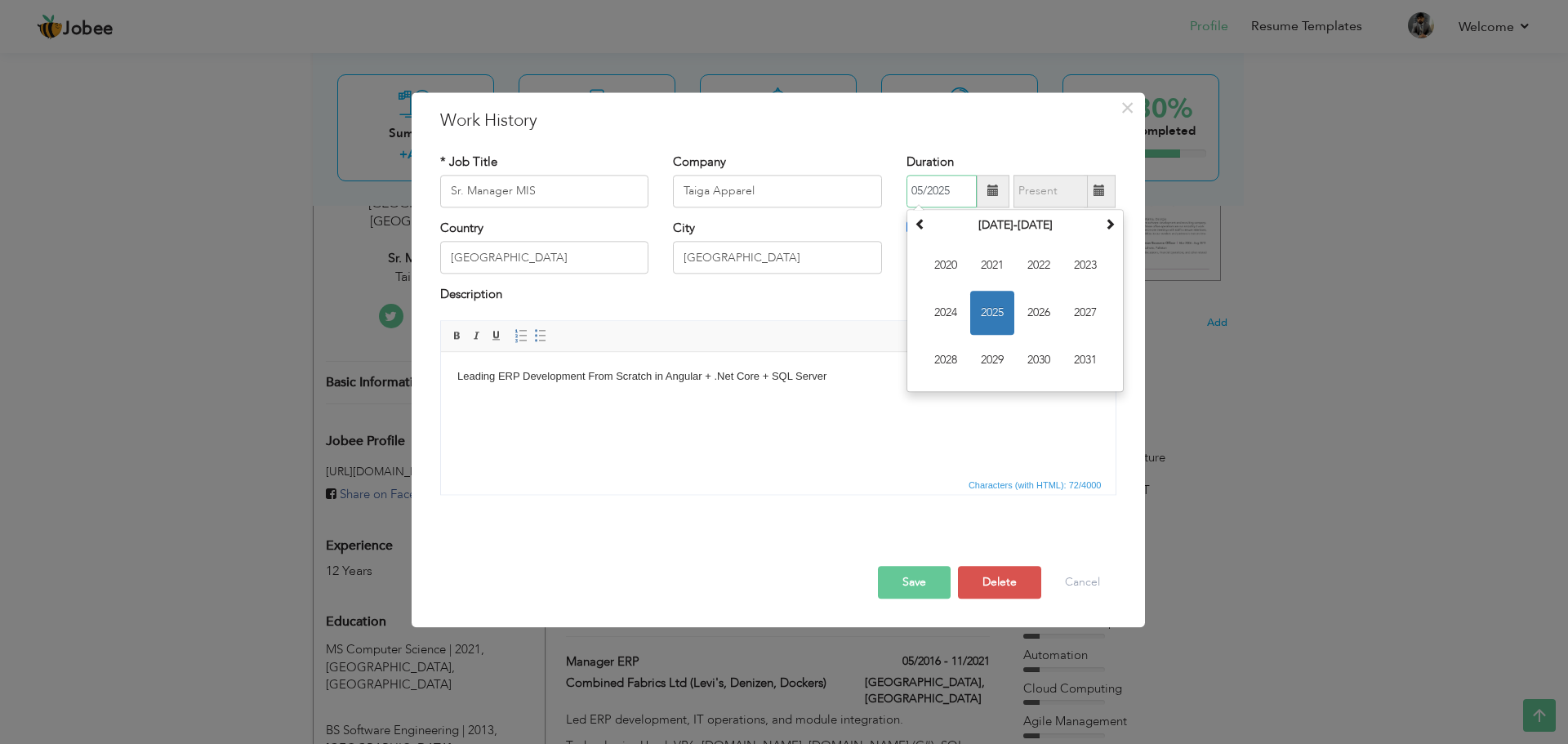
click at [983, 325] on span "2025" at bounding box center [992, 312] width 44 height 44
click at [1093, 270] on span "Apr" at bounding box center [1085, 265] width 44 height 44
type input "04/2025"
click at [926, 588] on button "Save" at bounding box center [915, 582] width 73 height 33
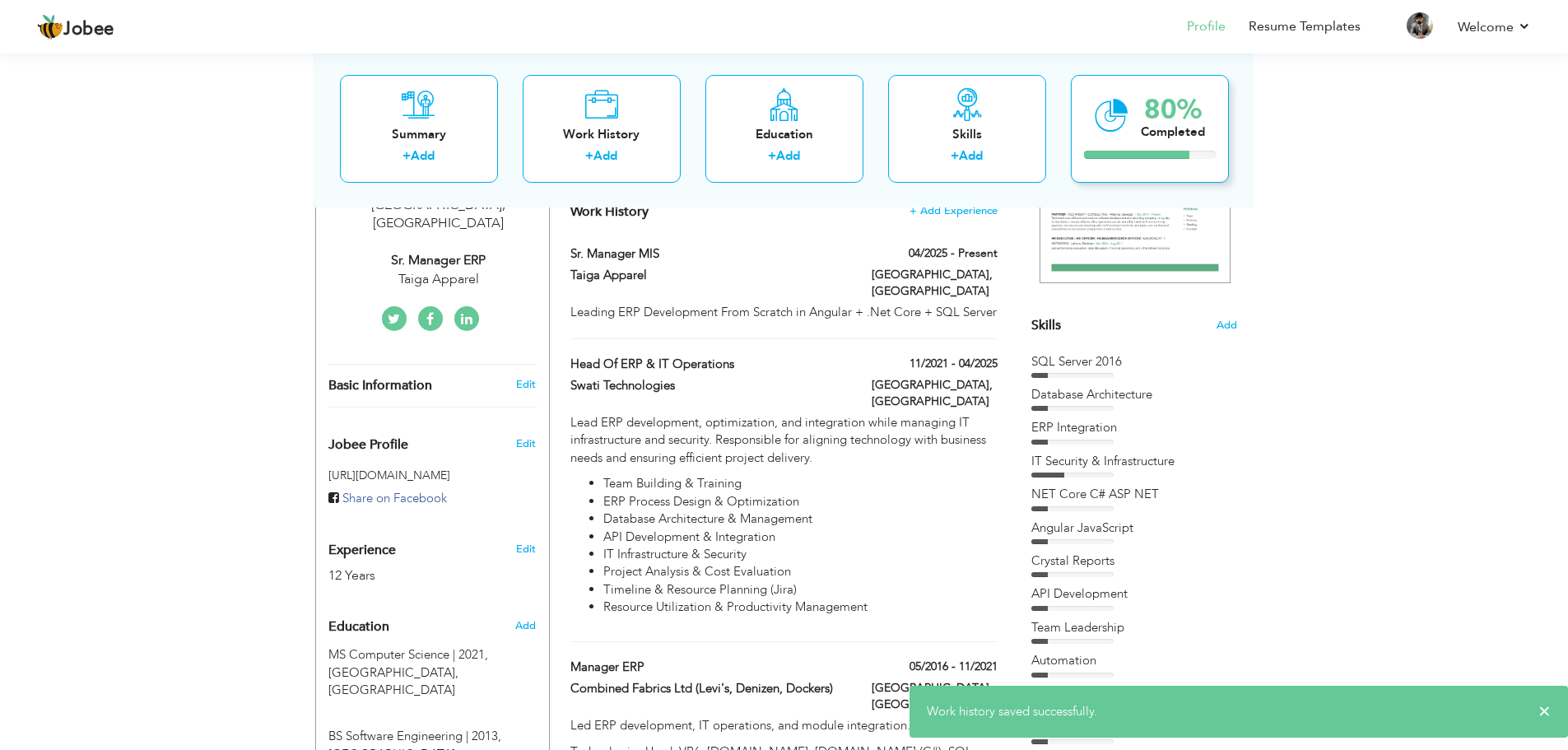
click at [1096, 143] on div "80% Completed" at bounding box center [1149, 128] width 158 height 107
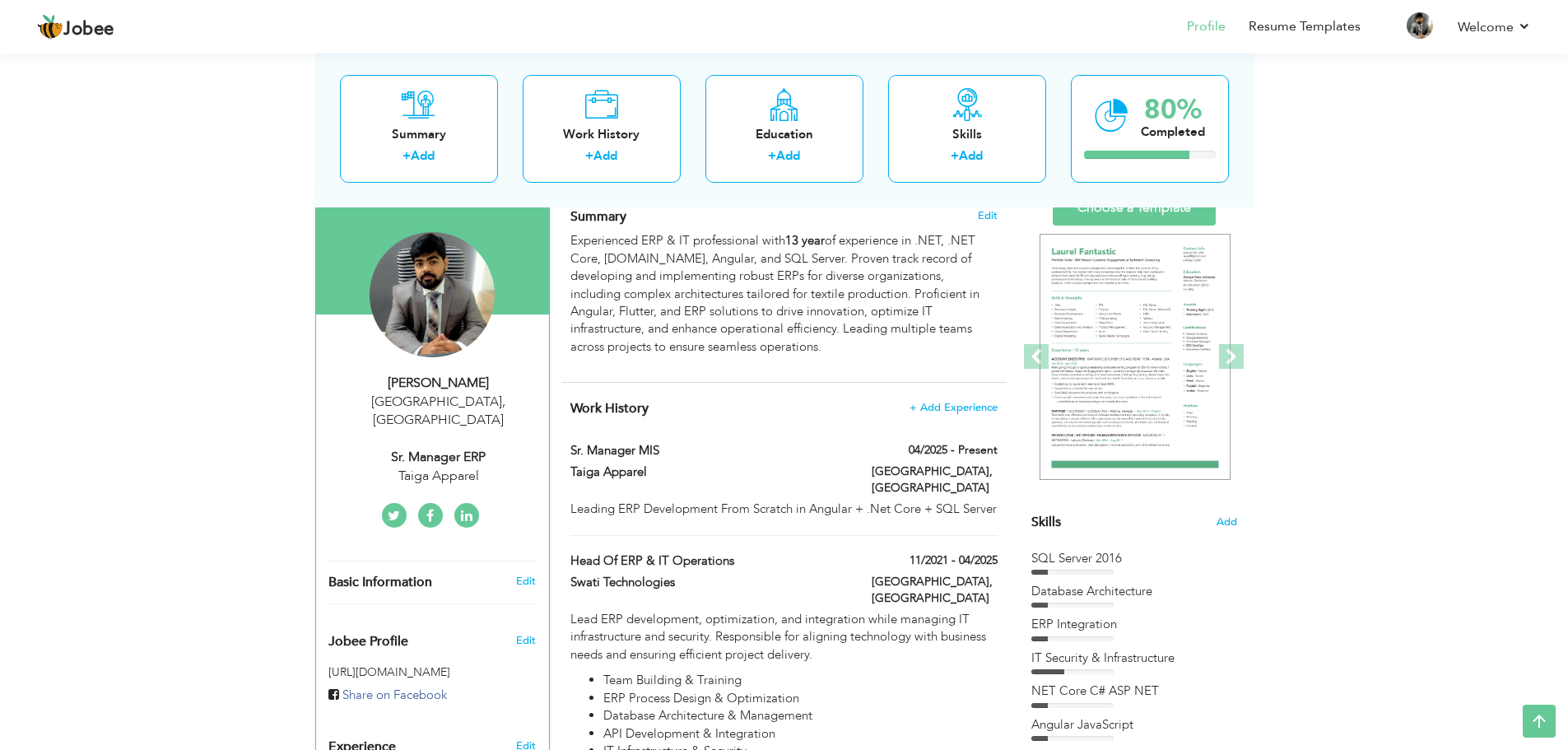
scroll to position [0, 0]
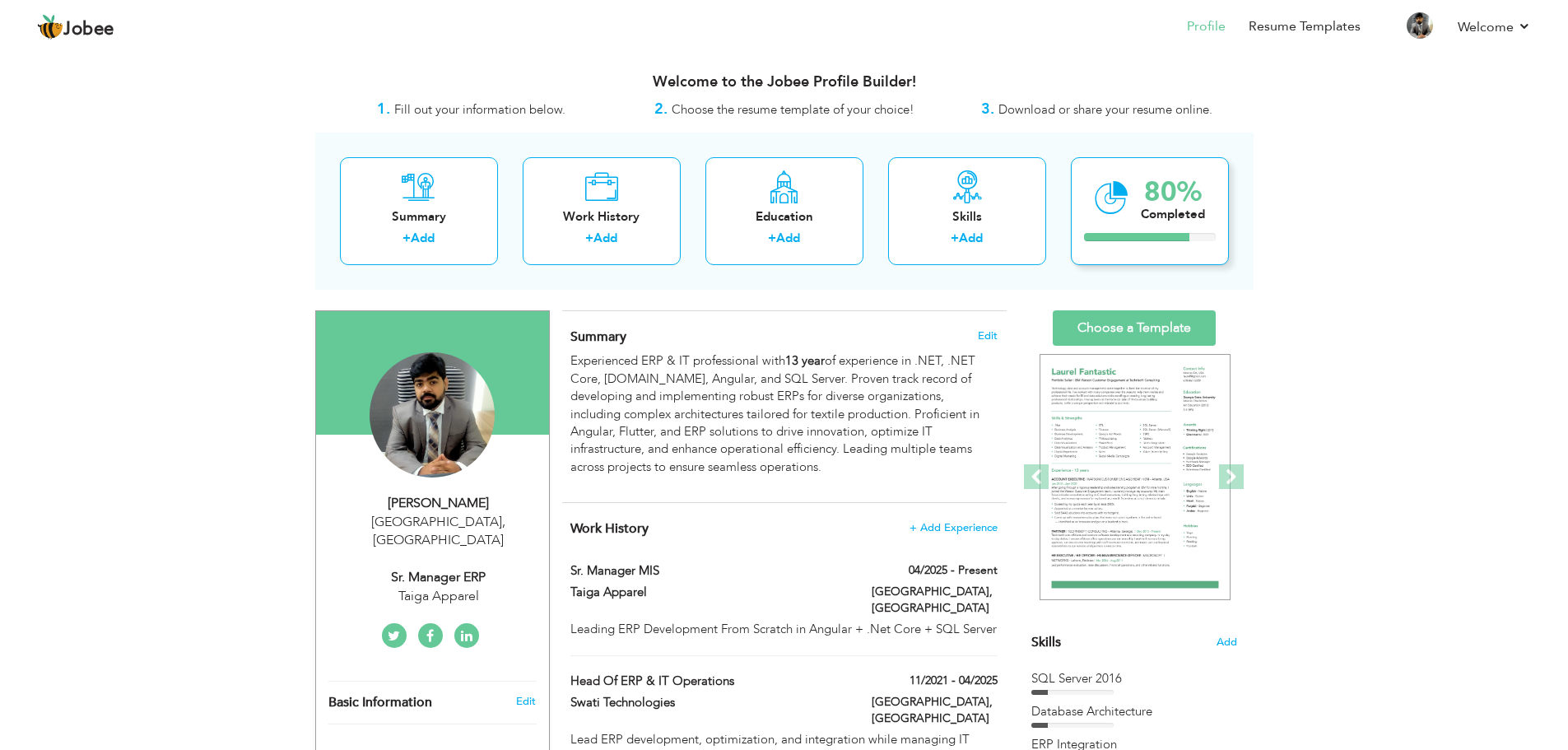
click at [1137, 199] on div "80% Completed" at bounding box center [1149, 210] width 158 height 107
click at [1182, 252] on div "80% Completed" at bounding box center [1149, 210] width 158 height 107
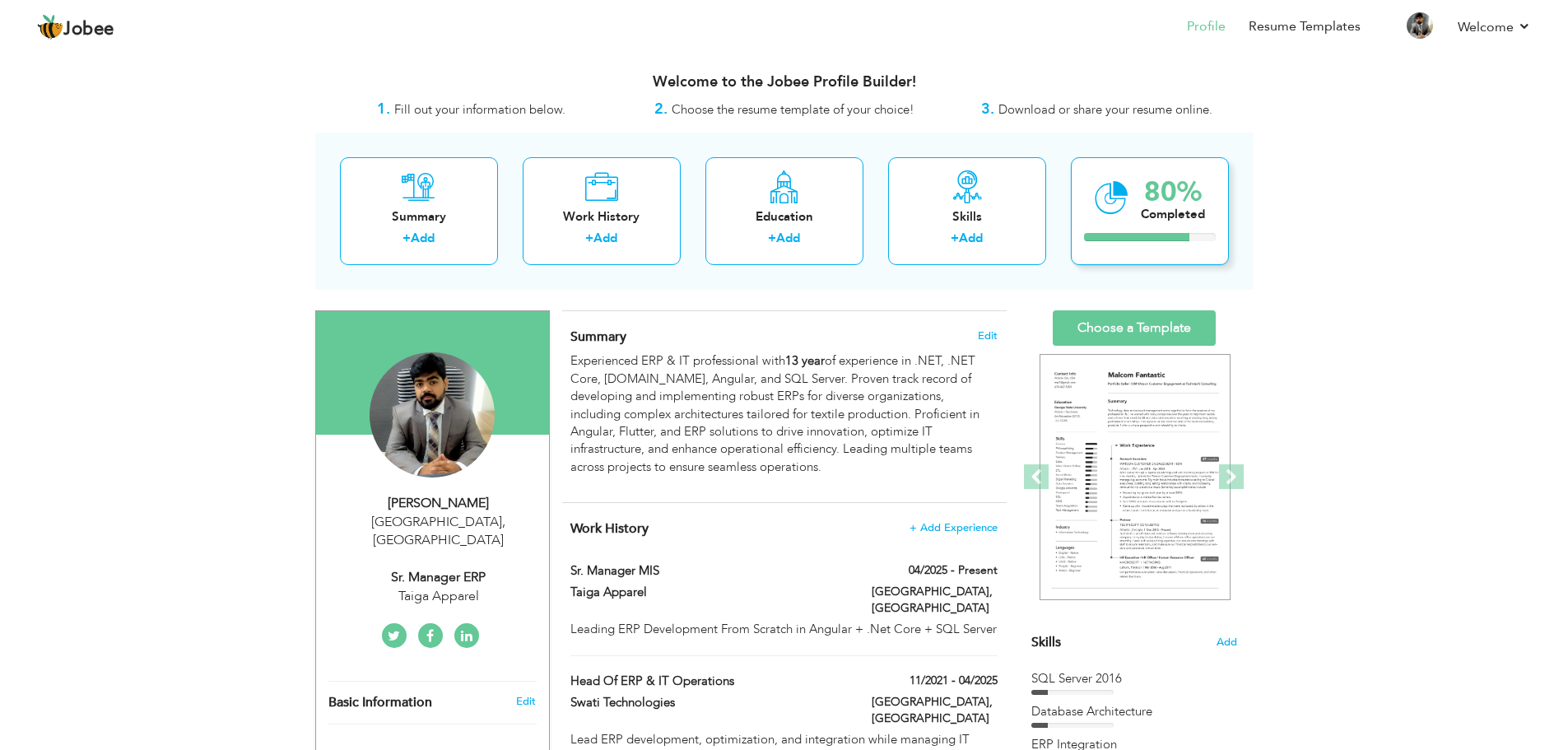
click at [1182, 252] on div "80% Completed" at bounding box center [1149, 210] width 158 height 107
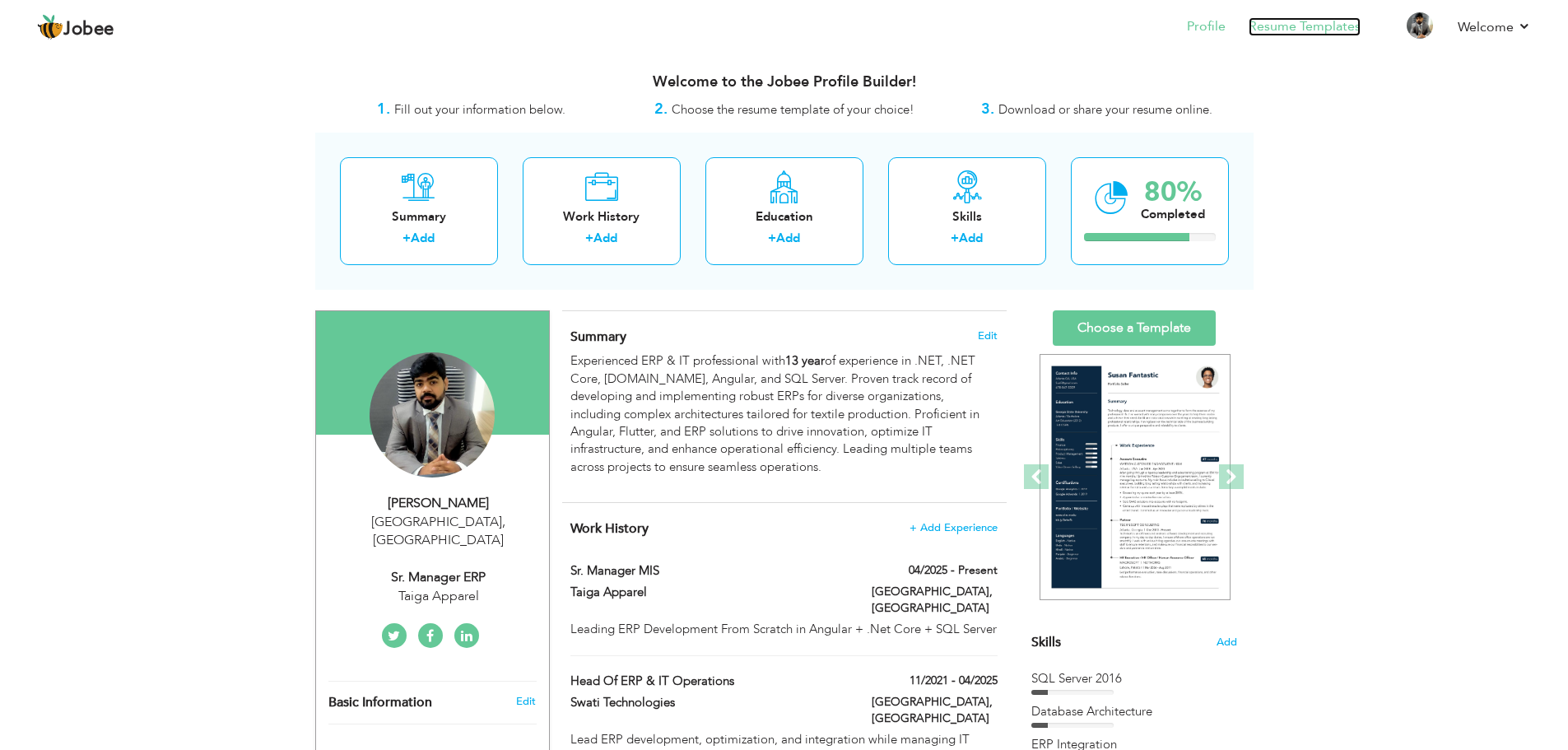
click at [1289, 21] on link "Resume Templates" at bounding box center [1305, 27] width 112 height 19
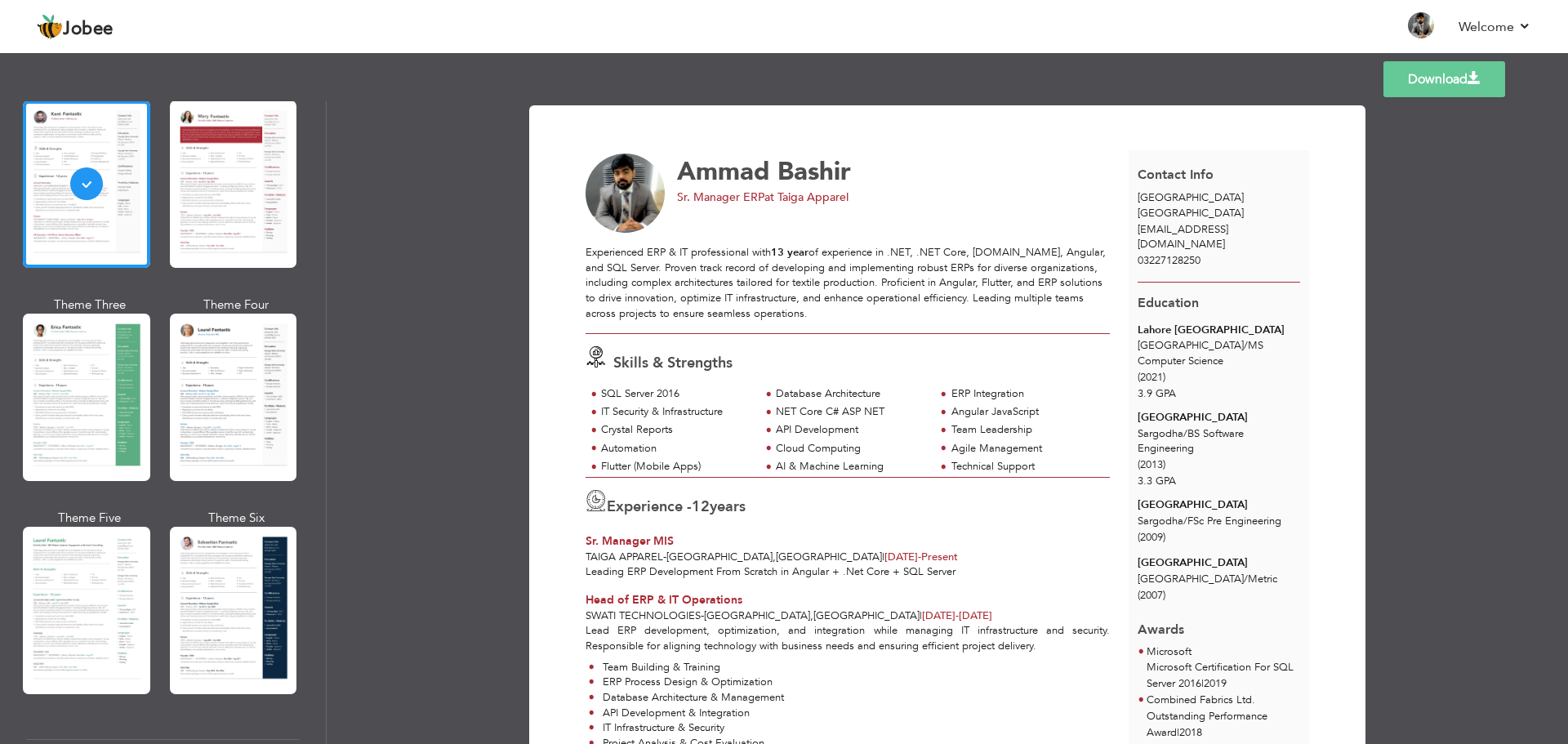
scroll to position [117, 0]
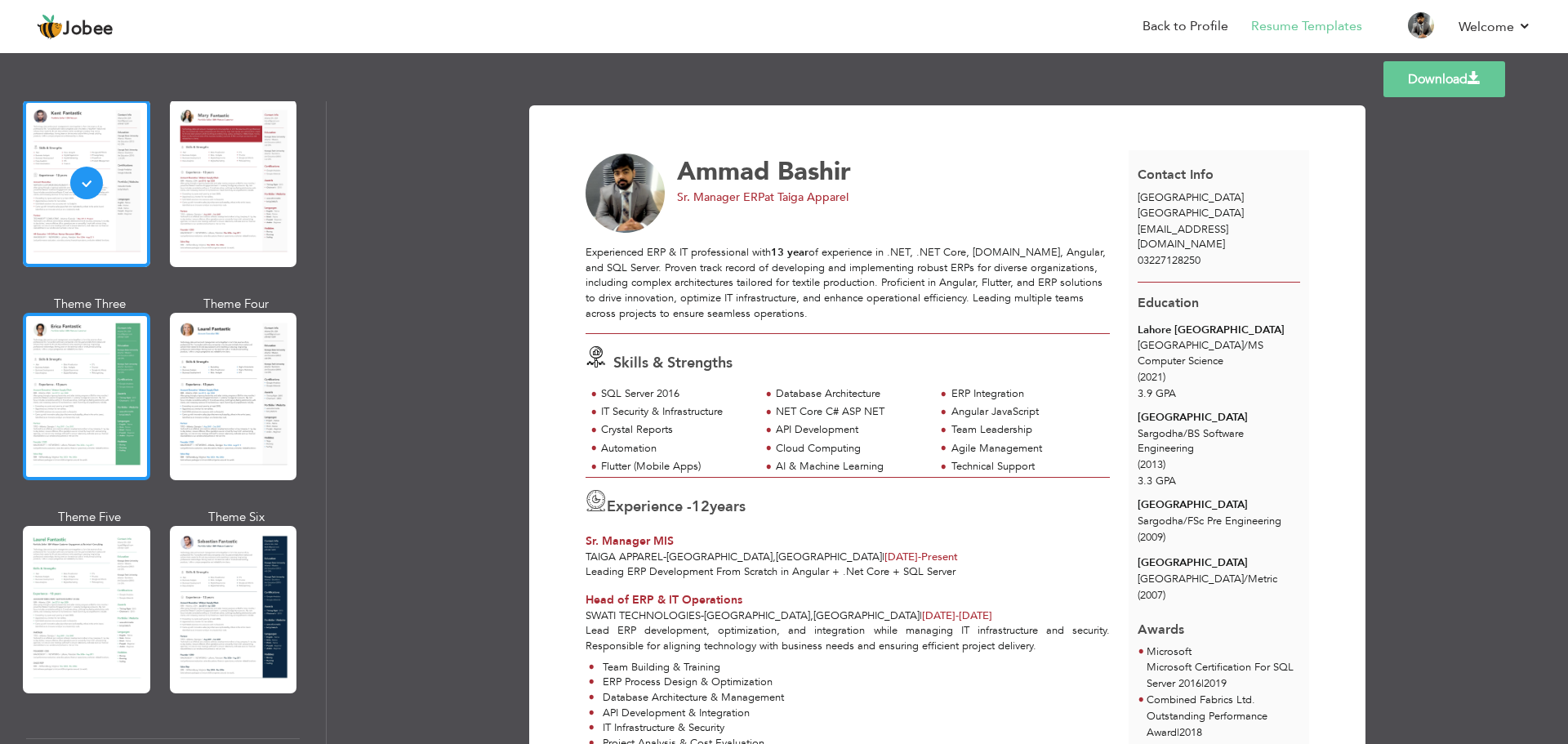
click at [137, 411] on div at bounding box center [87, 396] width 128 height 168
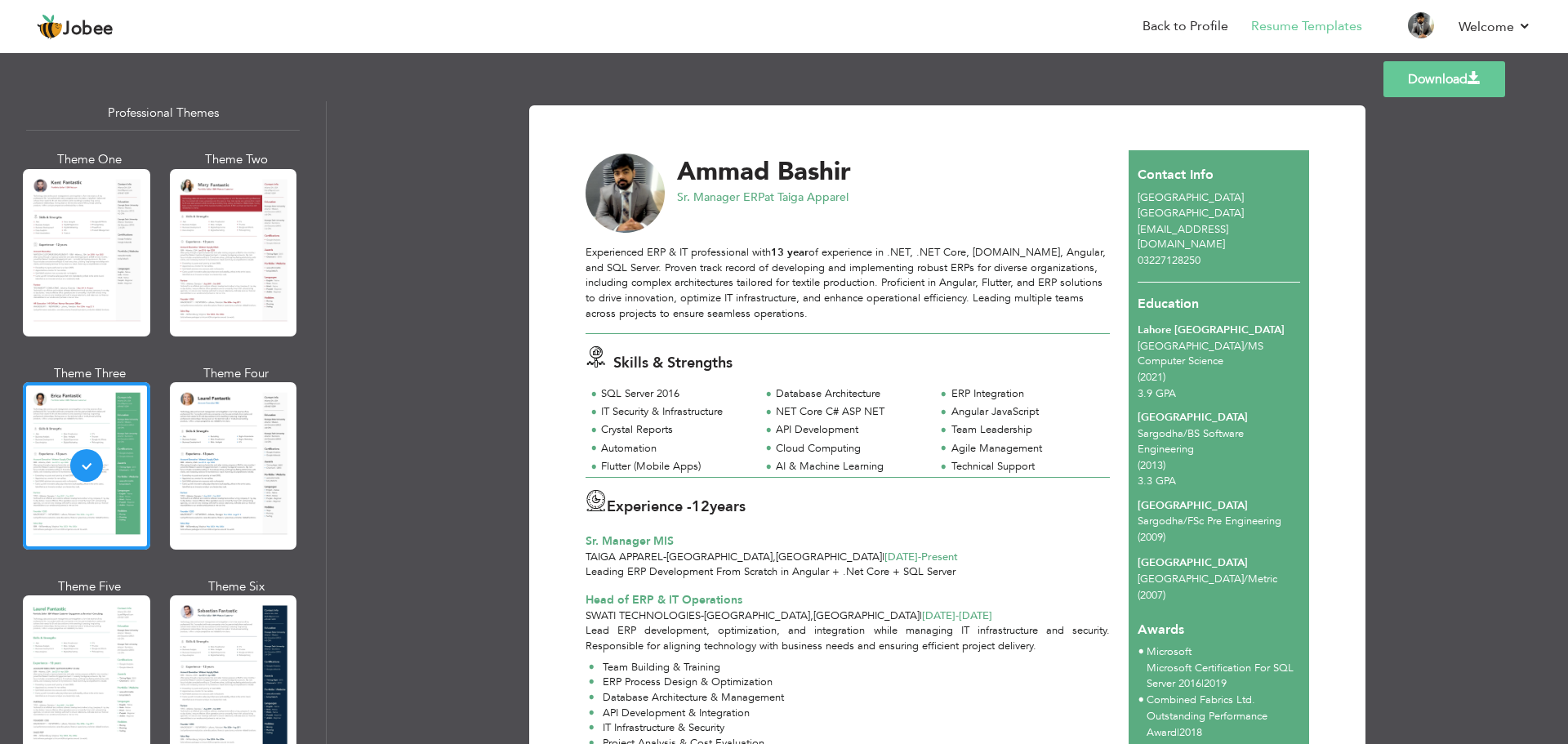
scroll to position [36, 0]
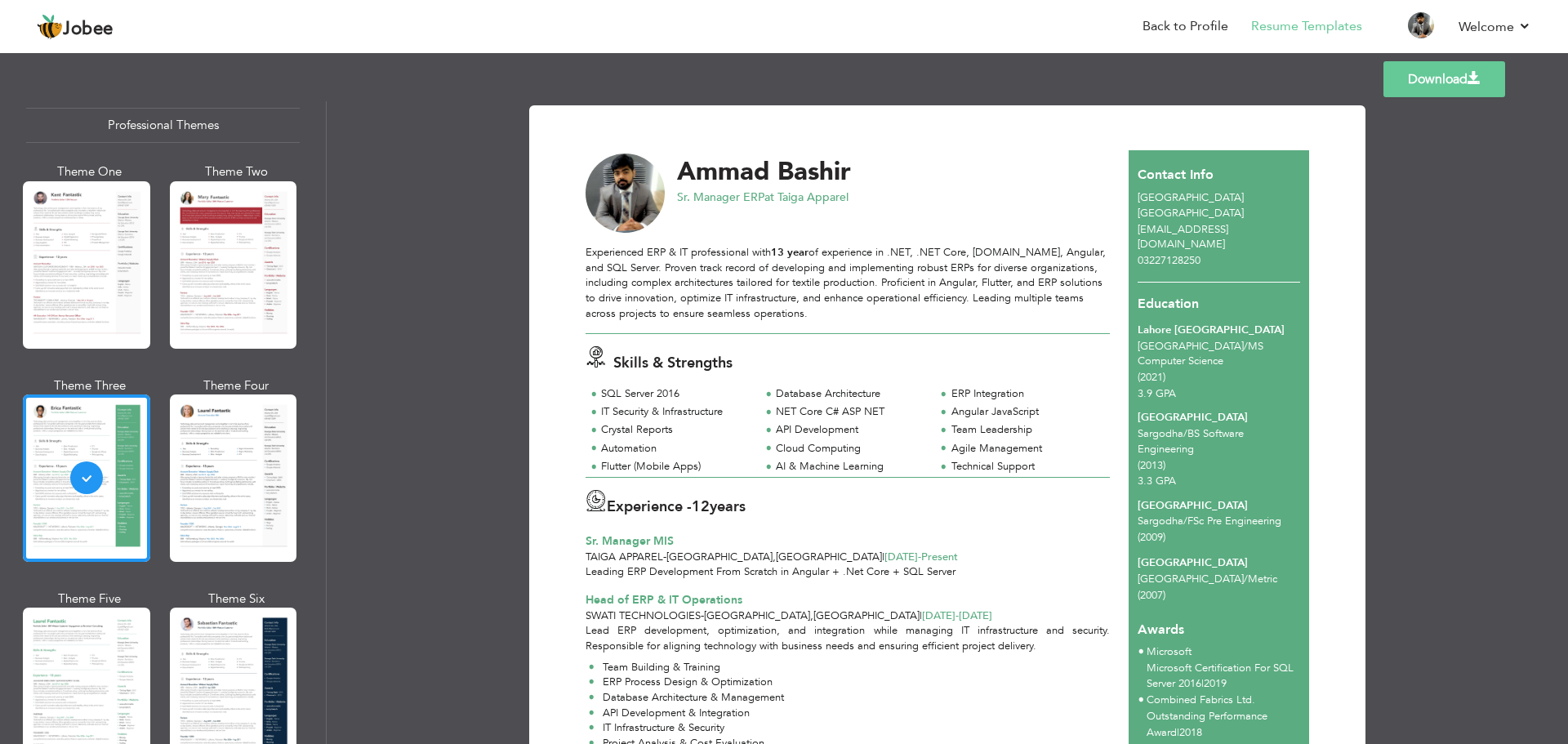
click at [163, 280] on div "Theme One Theme Two Theme Three Theme Four" at bounding box center [163, 483] width 273 height 639
click at [184, 280] on div at bounding box center [233, 265] width 128 height 168
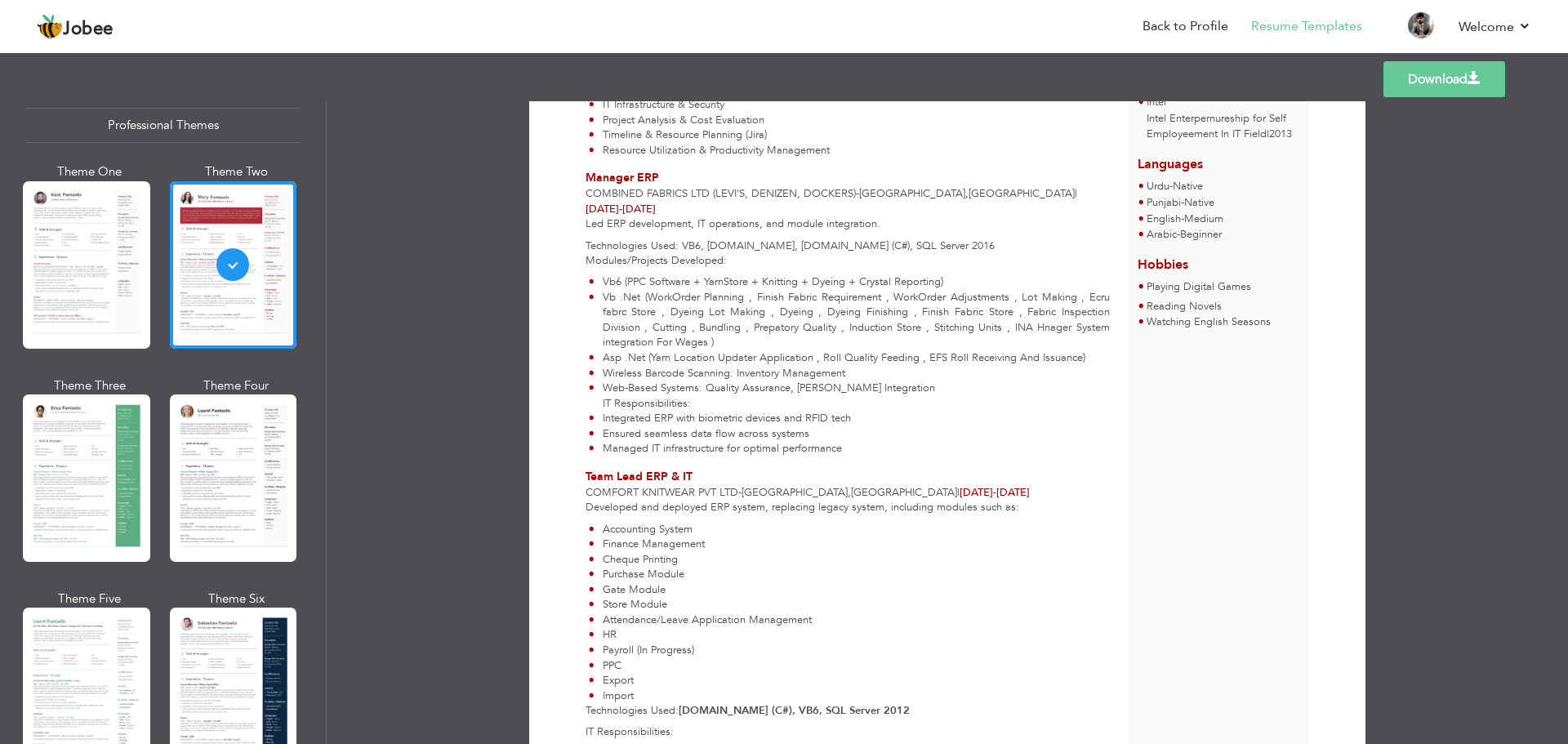
scroll to position [684, 0]
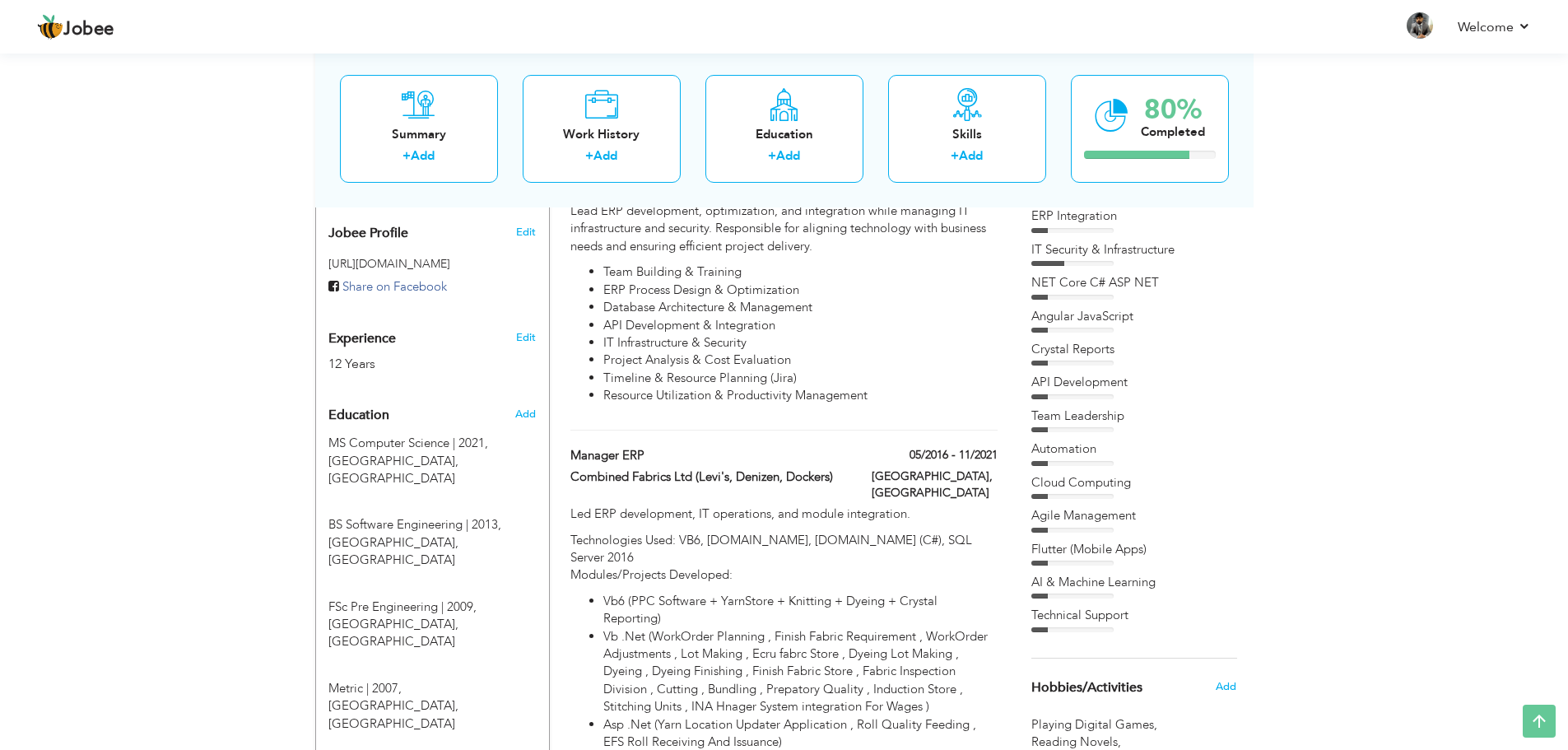
scroll to position [528, 0]
click at [649, 449] on span at bounding box center [650, 454] width 12 height 12
type input "Manager ERP"
type input "Combined Fabrics Ltd (Levi's, Denizen, Dockers)"
type input "05/2016"
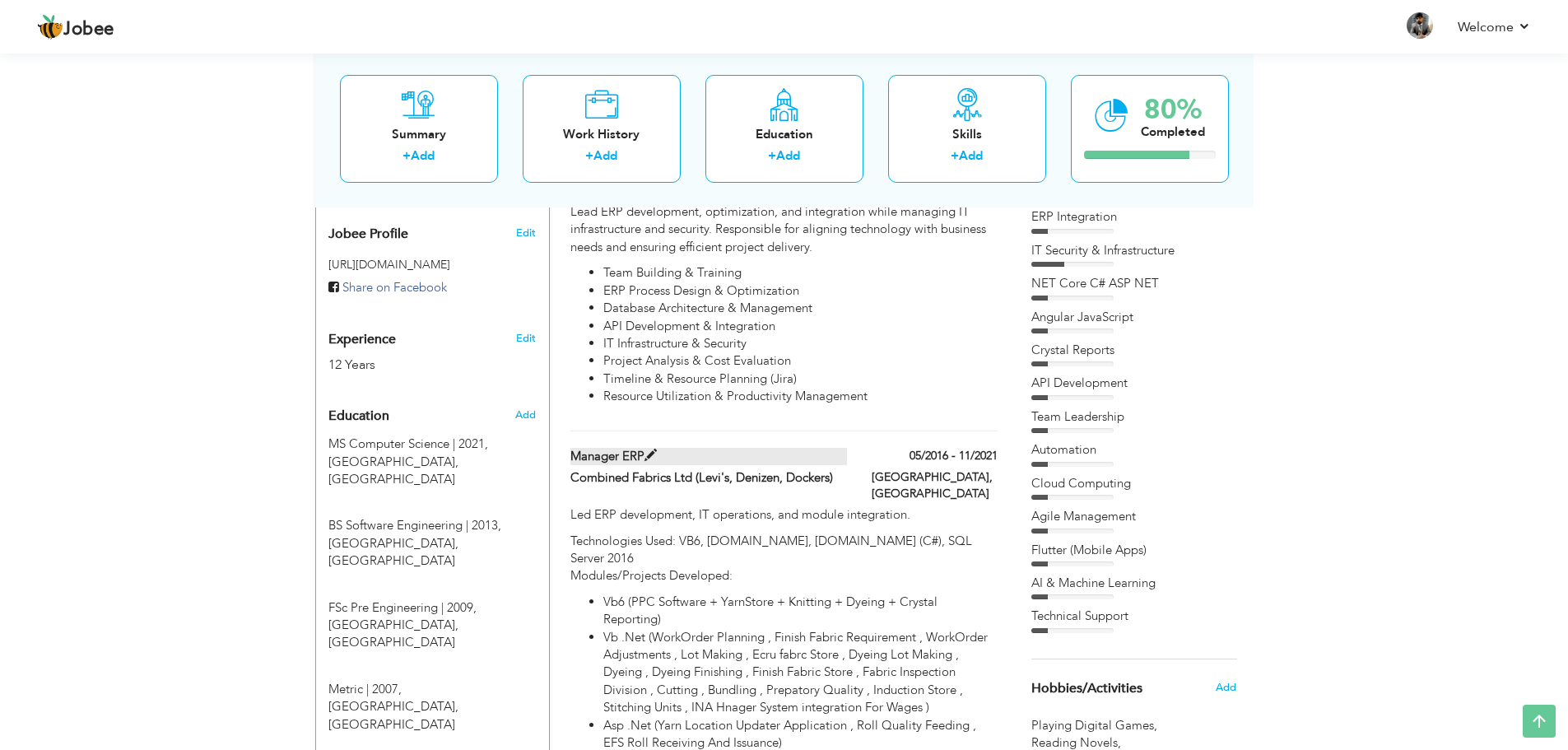
type input "11/2021"
type input "[GEOGRAPHIC_DATA]"
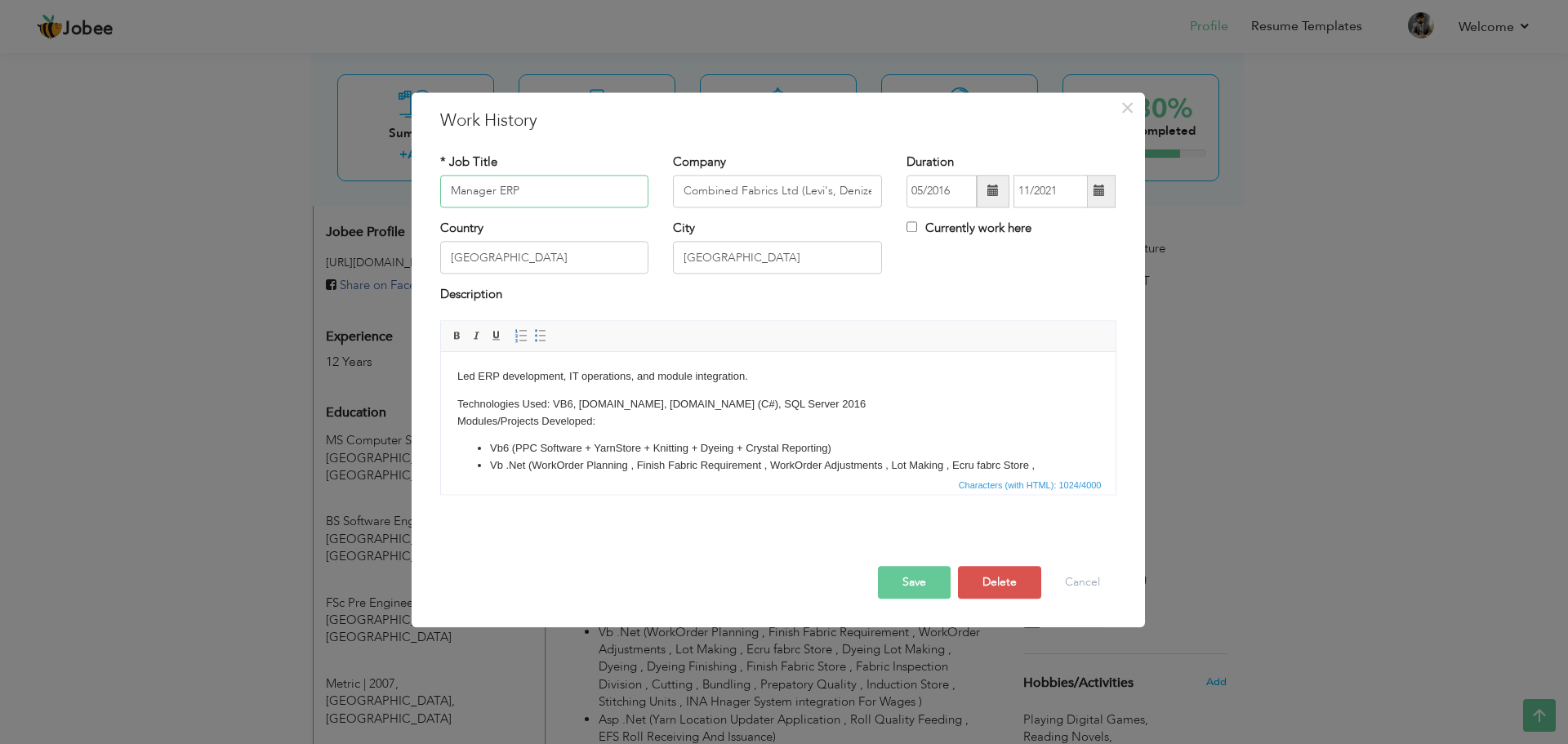
drag, startPoint x: 493, startPoint y: 199, endPoint x: 343, endPoint y: 193, distance: 150.1
click at [343, 193] on div "× Work History * Job Title Manager ERP Company Combined Fabrics Ltd (Levi's, De…" at bounding box center [784, 372] width 1568 height 744
click at [917, 580] on button "Save" at bounding box center [915, 582] width 73 height 33
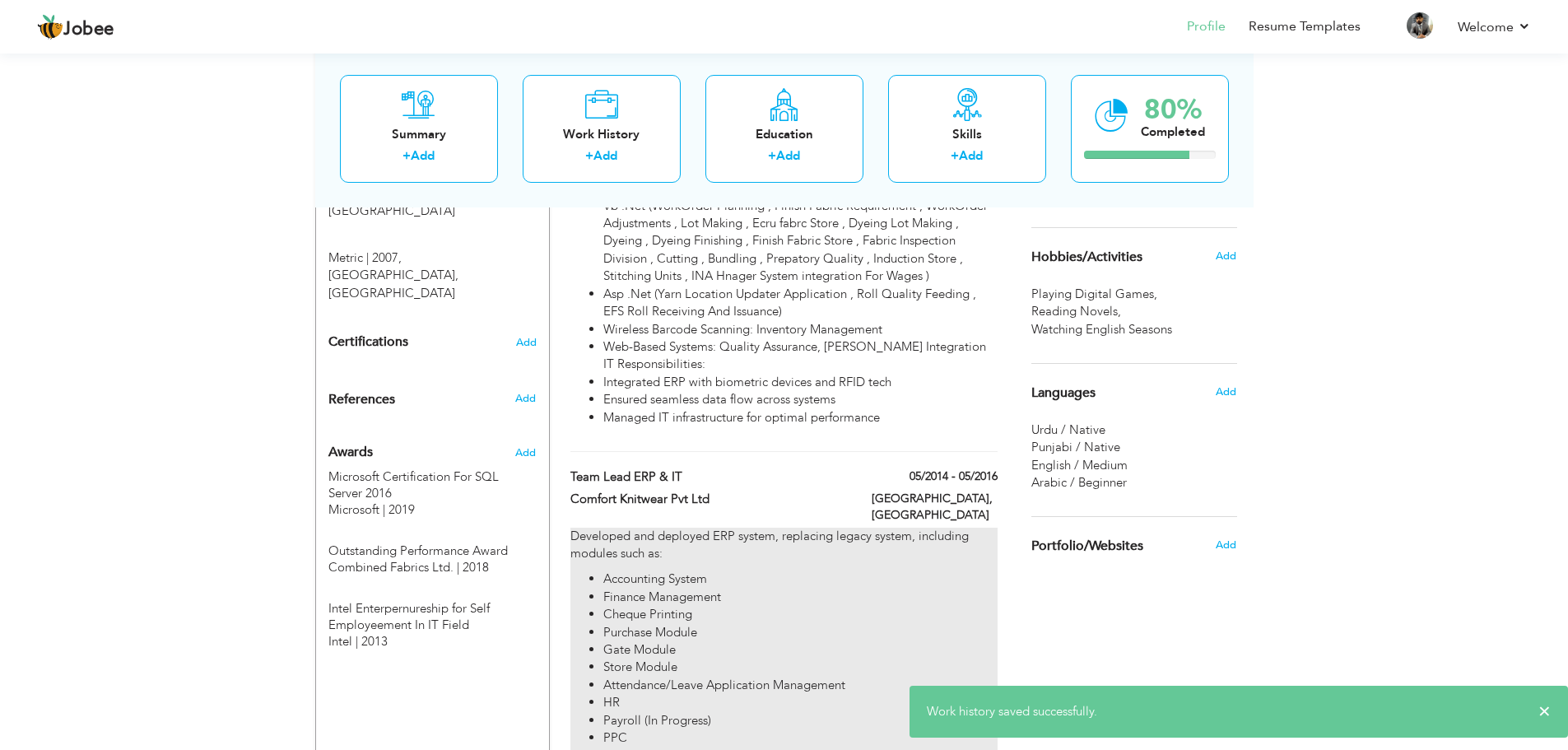
scroll to position [969, 0]
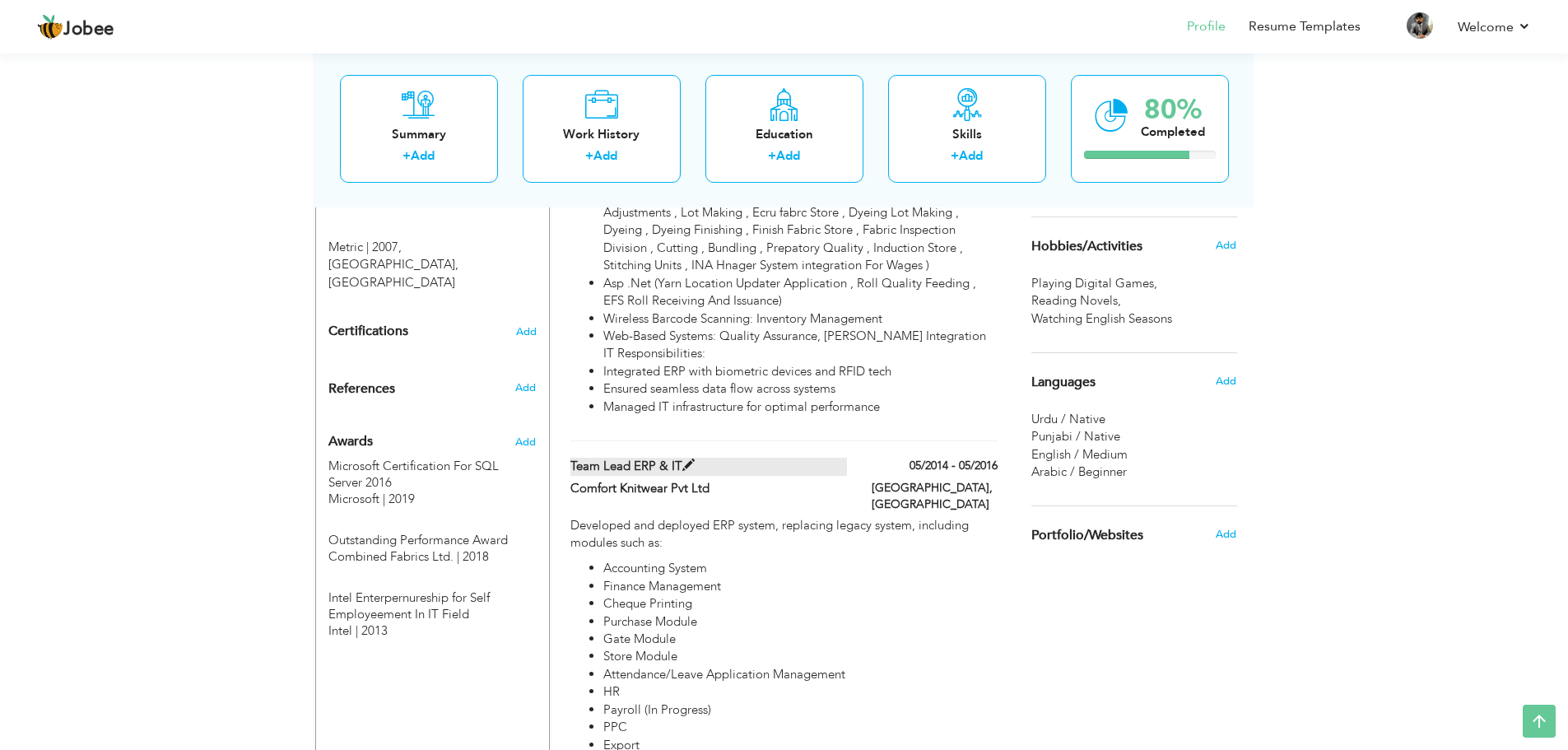
click at [684, 459] on span at bounding box center [688, 465] width 12 height 12
type input "Team Lead ERP & IT"
type input "Comfort Knitwear Pvt Ltd"
type input "05/2014"
type input "05/2016"
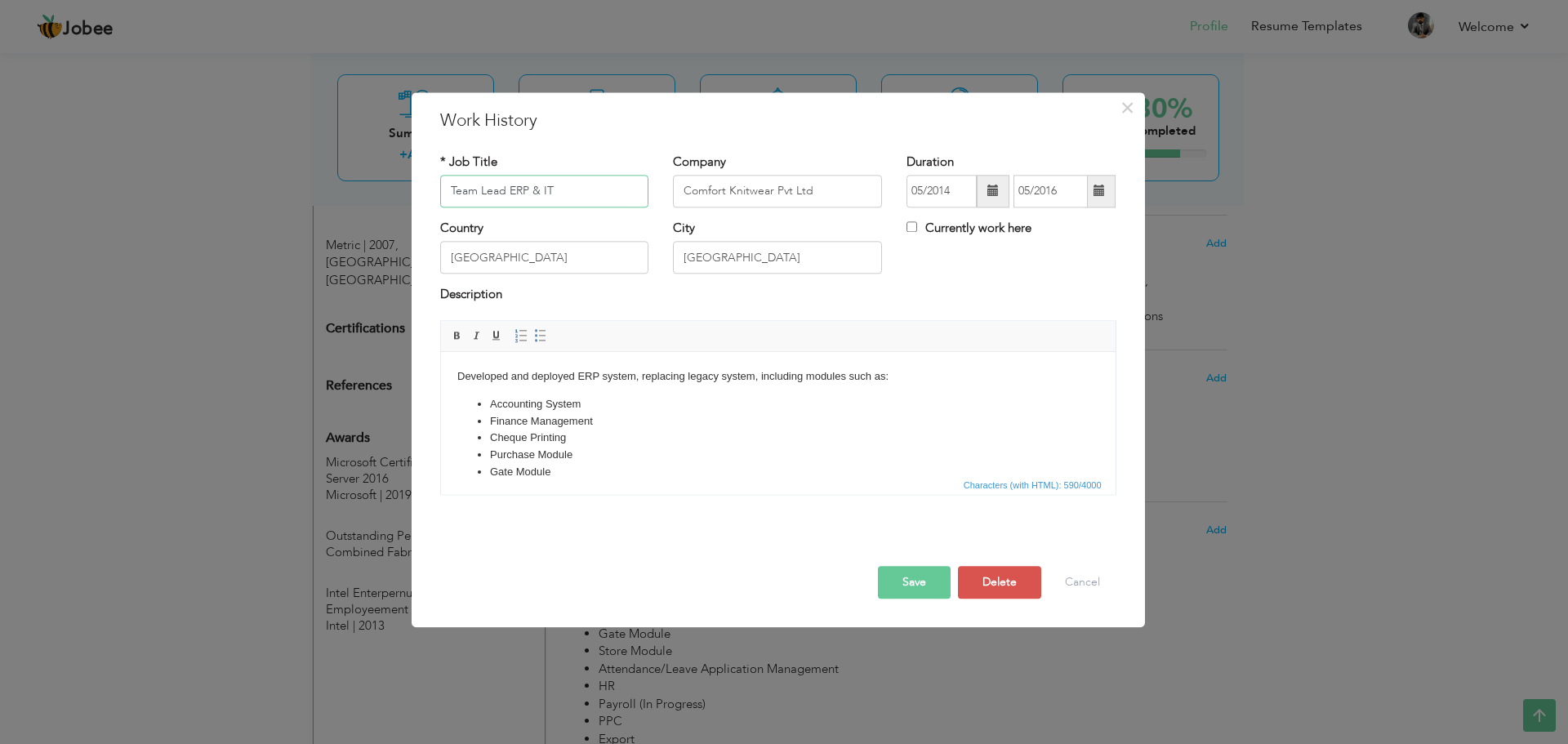
click at [569, 192] on input "Team Lead ERP & IT" at bounding box center [544, 191] width 209 height 33
drag, startPoint x: 569, startPoint y: 192, endPoint x: 435, endPoint y: 189, distance: 134.0
click at [435, 189] on div "* Job Title Team Lead ERP & IT" at bounding box center [545, 187] width 233 height 66
type input "Software Engineer"
click at [918, 581] on button "Save" at bounding box center [915, 582] width 73 height 33
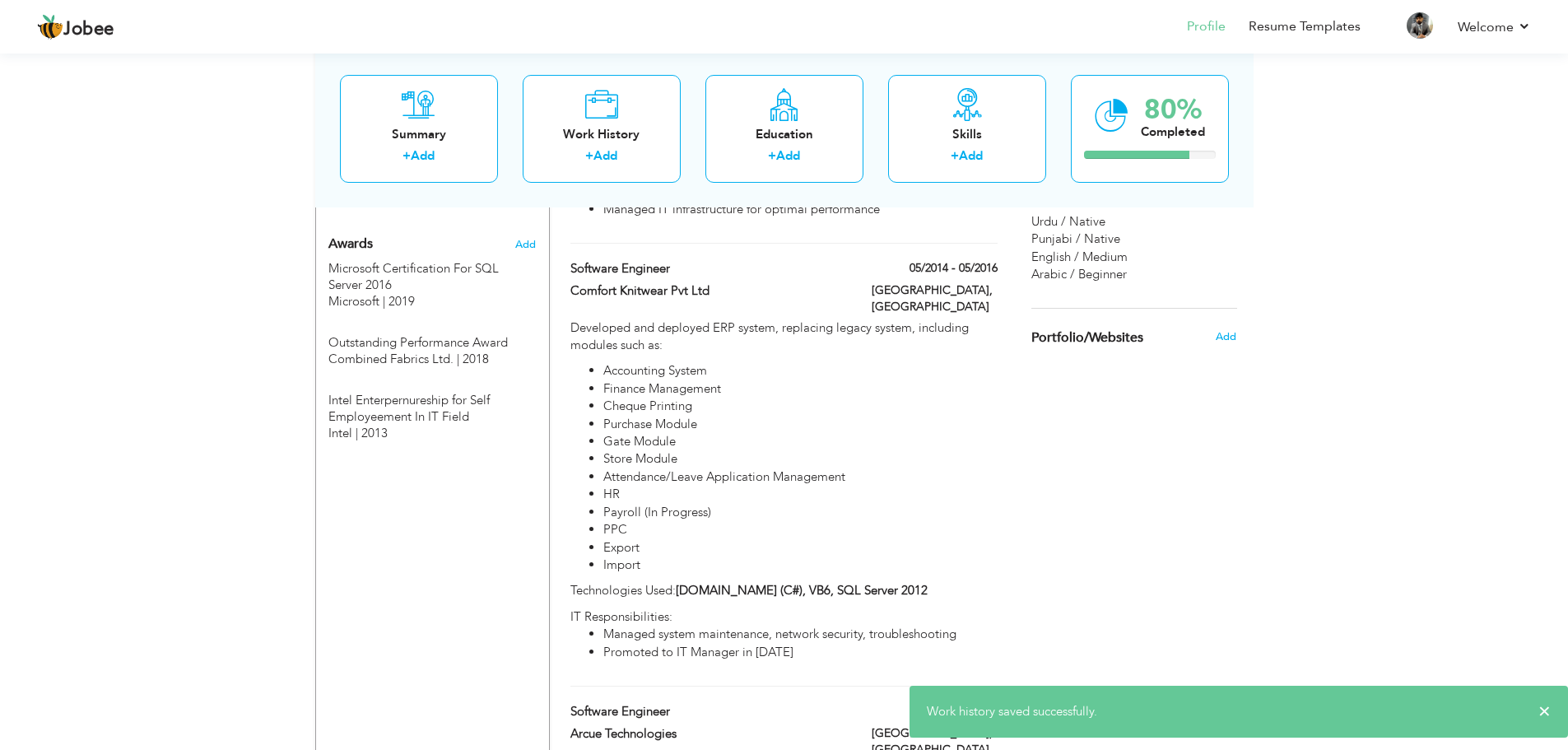
scroll to position [1348, 0]
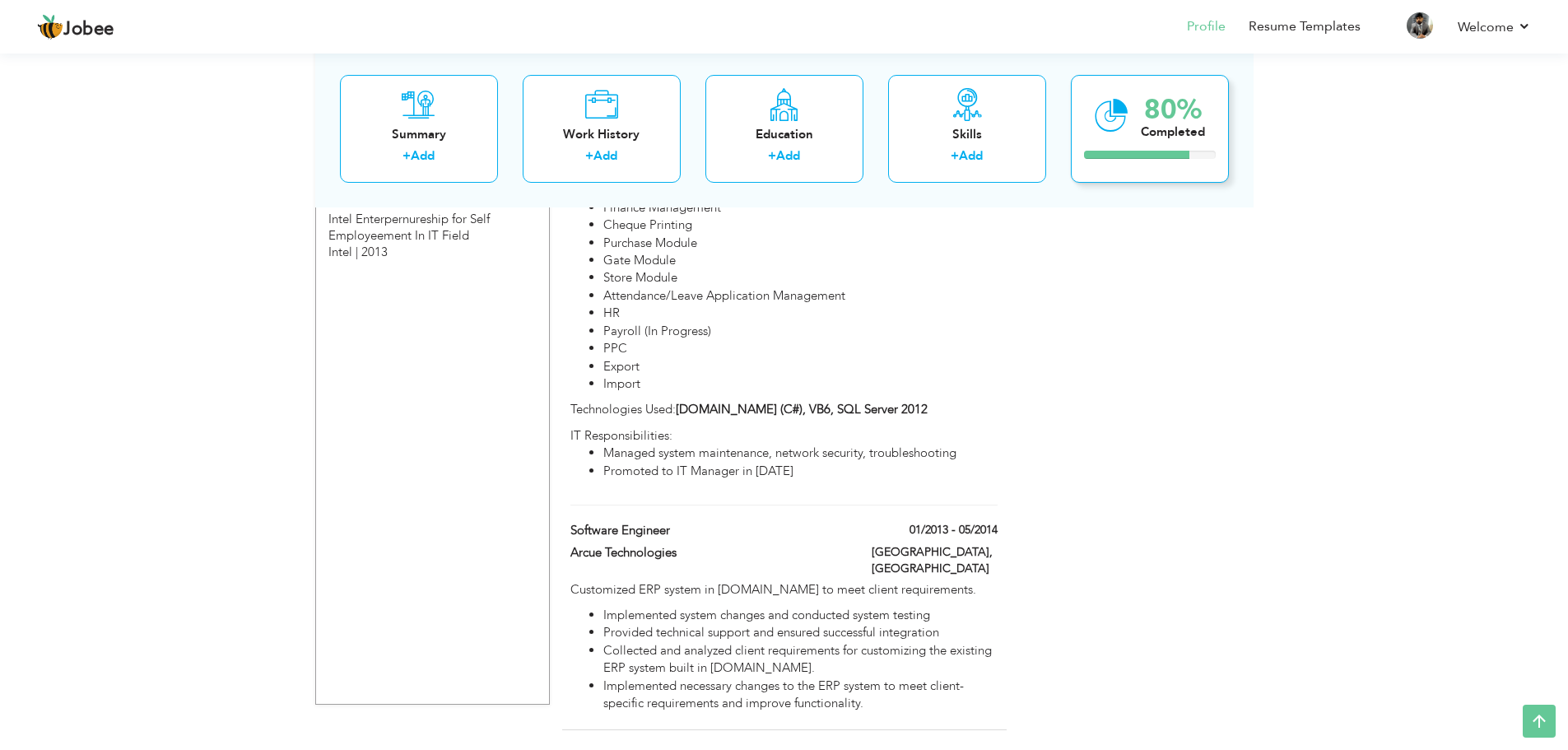
click at [1177, 108] on div "80%" at bounding box center [1172, 109] width 64 height 28
